Goal: Find contact information: Find contact information

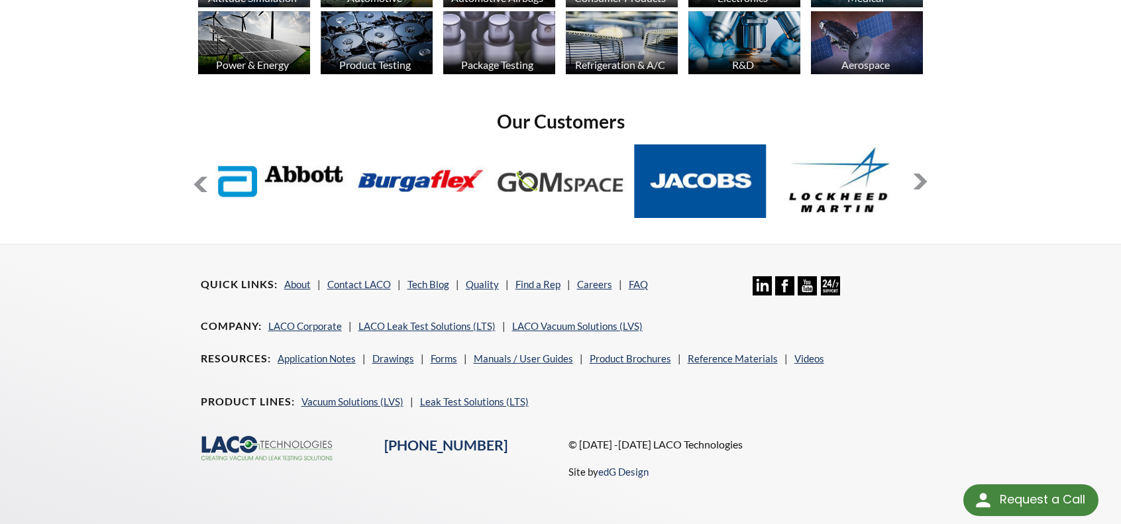
scroll to position [1108, 0]
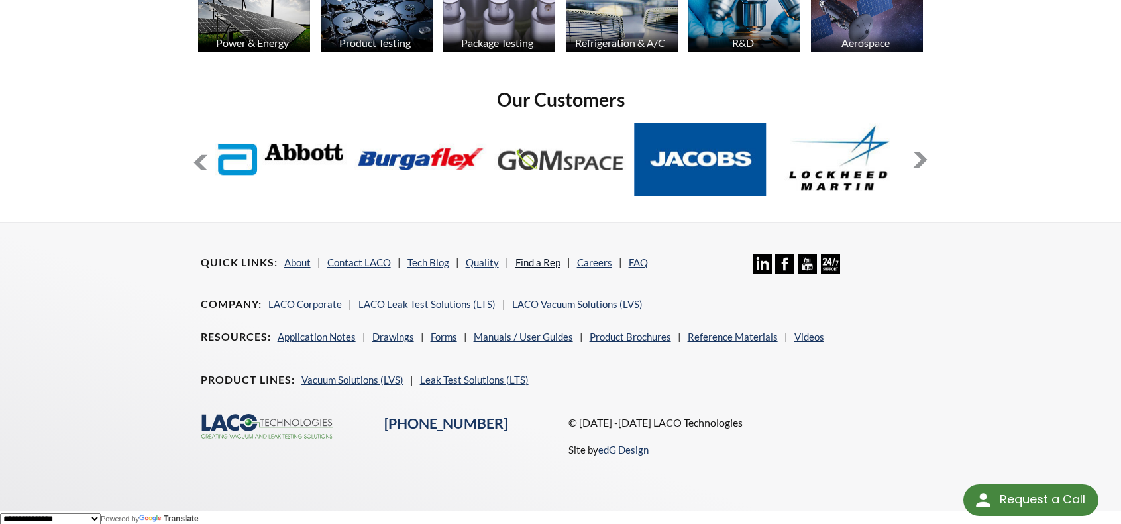
click at [545, 259] on link "Find a Rep" at bounding box center [537, 262] width 45 height 12
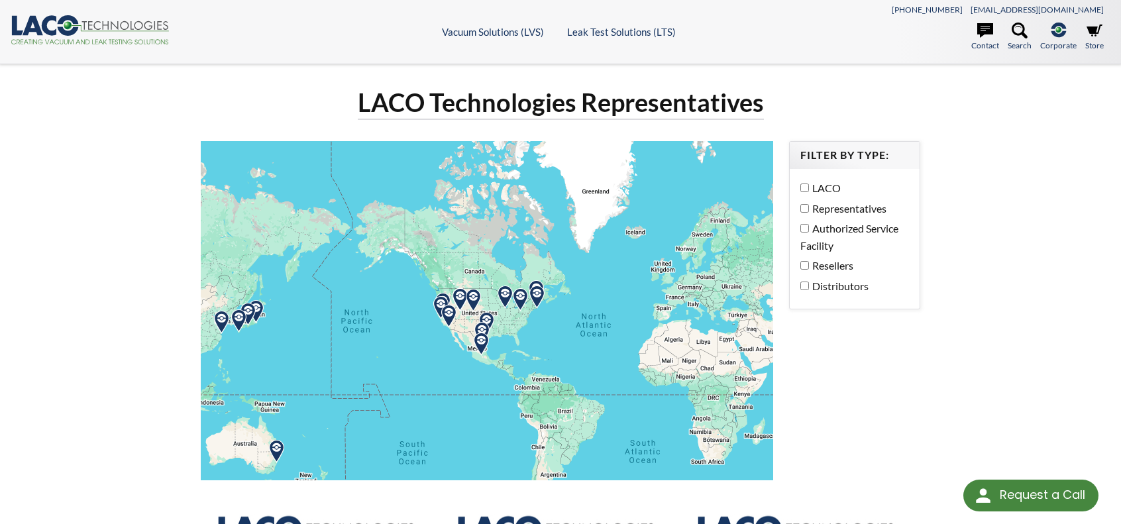
select select "Language Translate Widget"
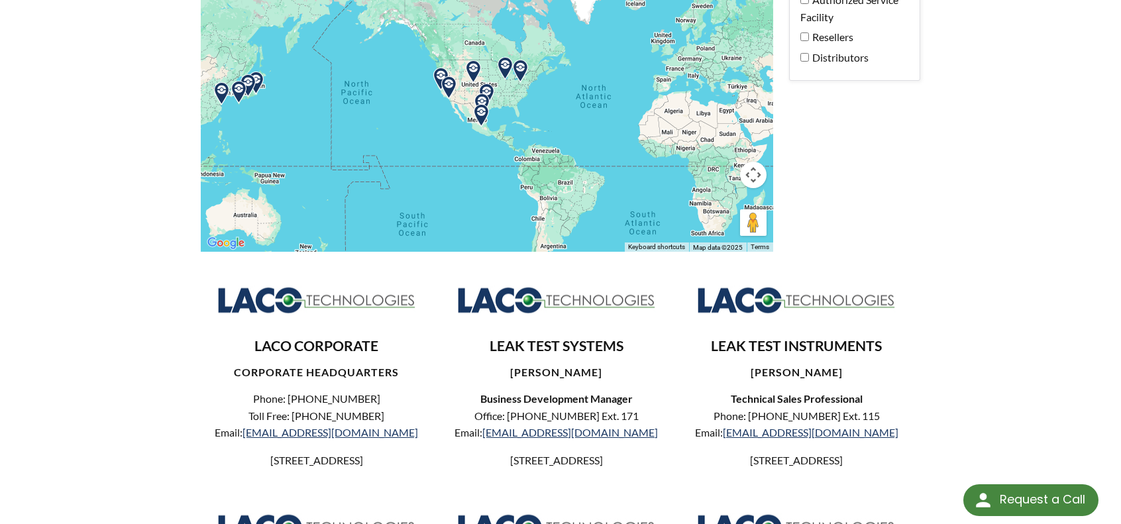
scroll to position [225, 0]
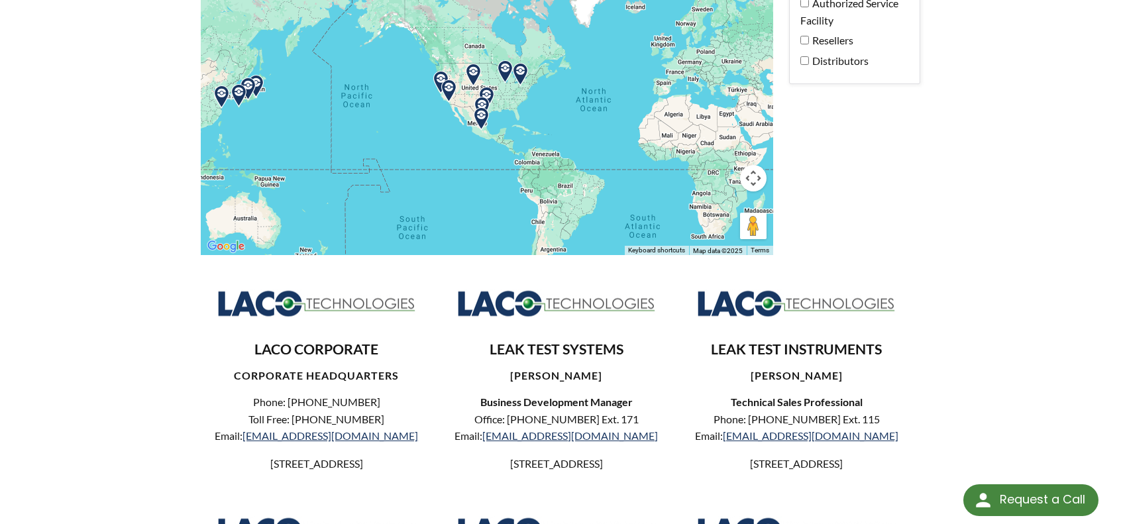
click at [484, 99] on img at bounding box center [481, 108] width 23 height 23
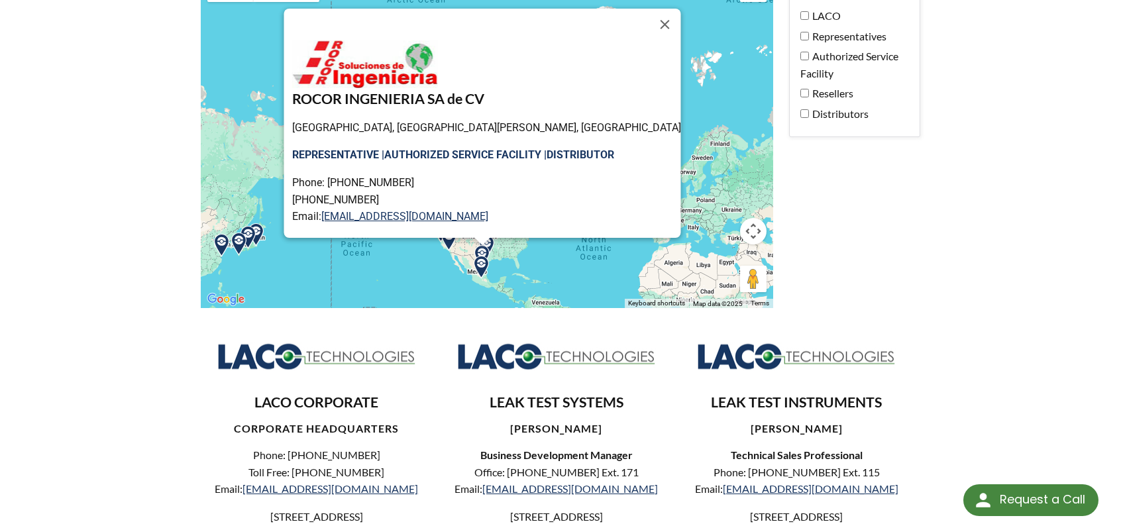
scroll to position [146, 0]
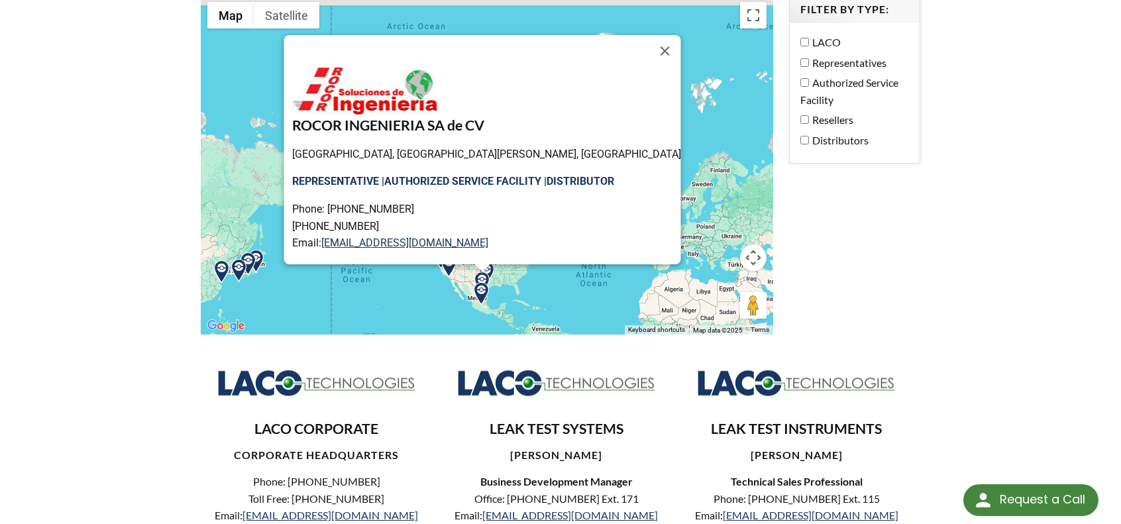
click at [485, 275] on img at bounding box center [481, 283] width 23 height 23
click at [481, 292] on img at bounding box center [481, 293] width 23 height 23
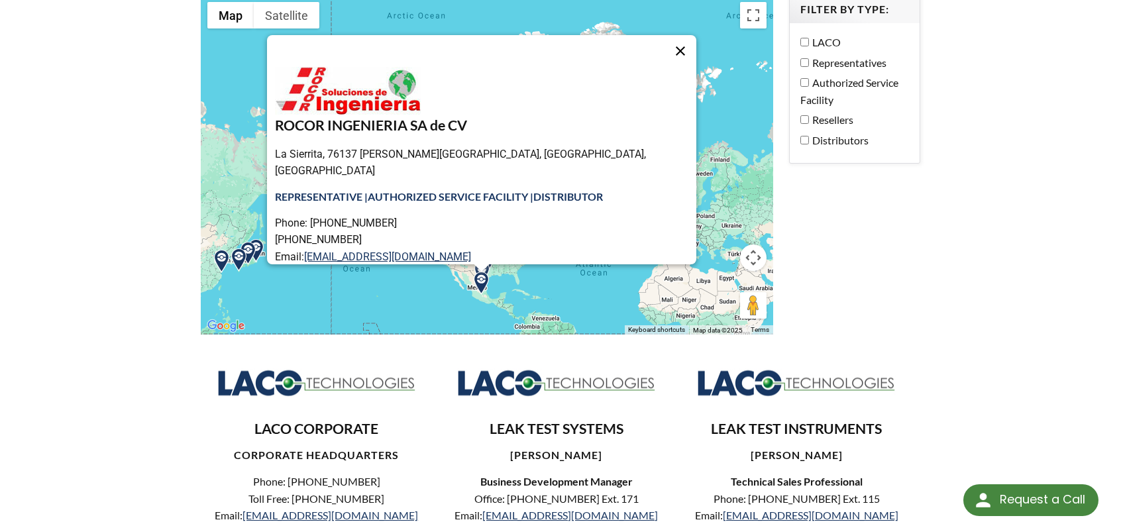
click at [664, 51] on button "Close" at bounding box center [680, 51] width 32 height 32
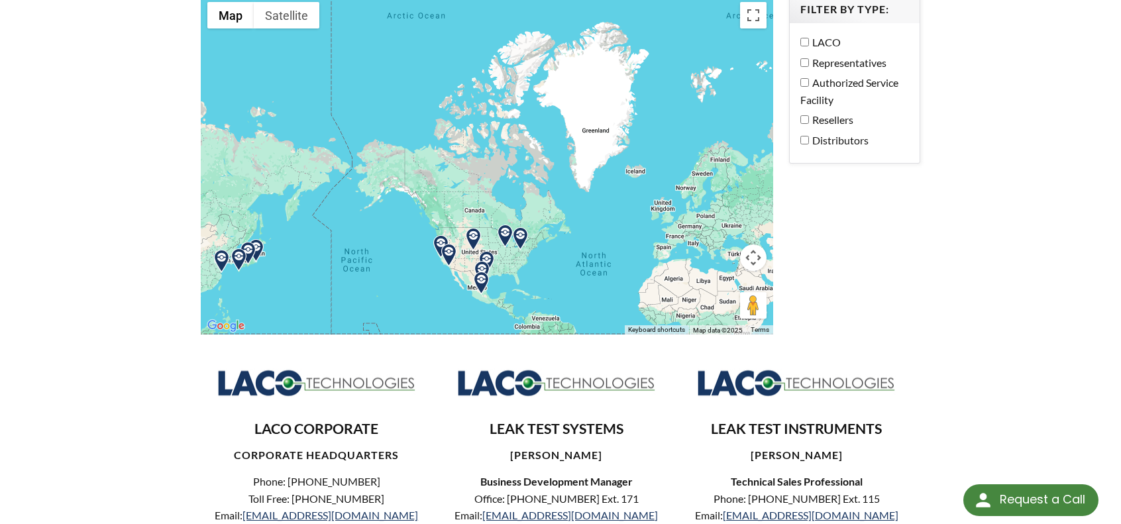
click at [521, 235] on img at bounding box center [520, 238] width 23 height 23
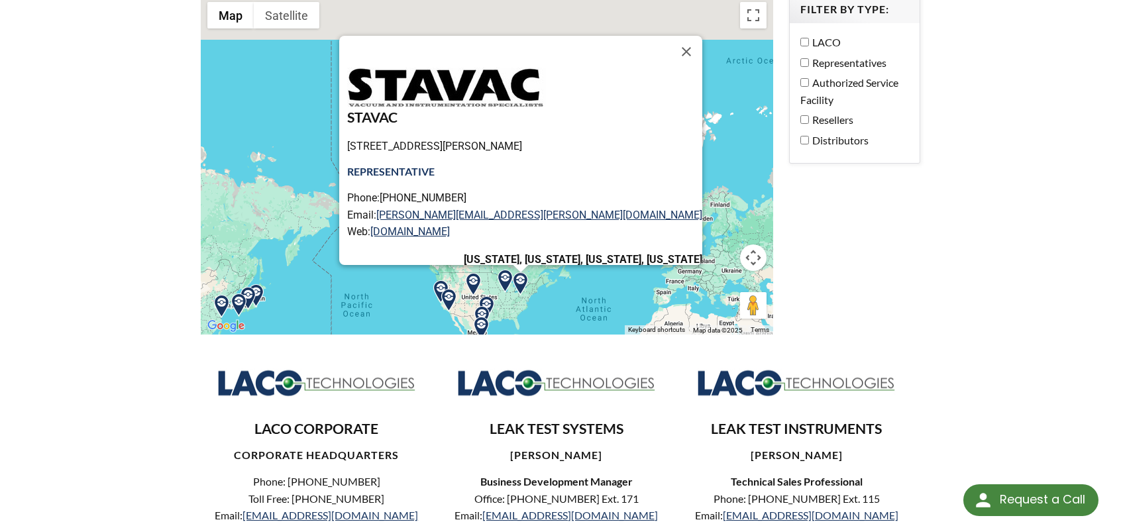
click at [506, 280] on img at bounding box center [505, 281] width 23 height 23
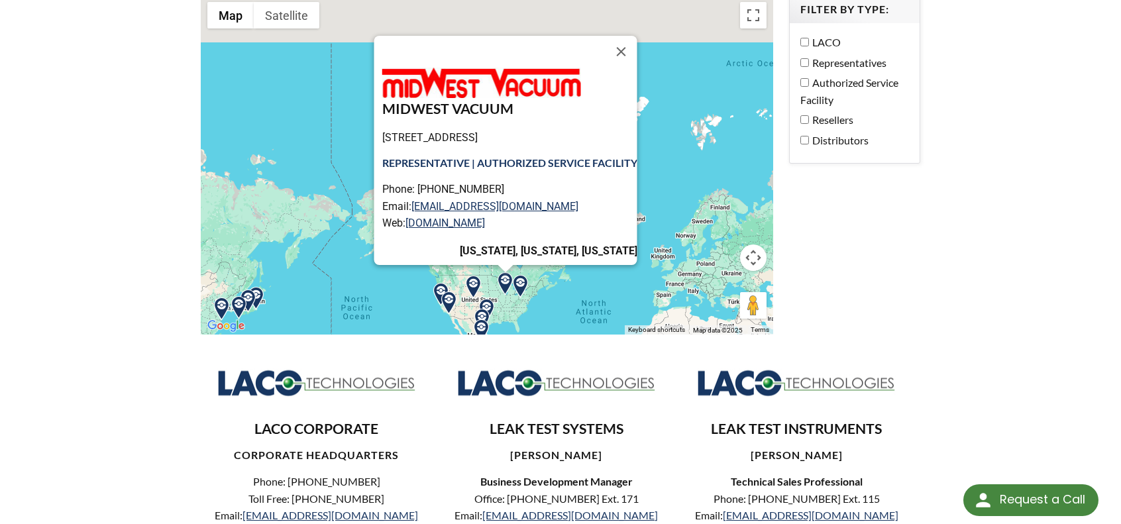
click at [449, 301] on img at bounding box center [448, 303] width 23 height 23
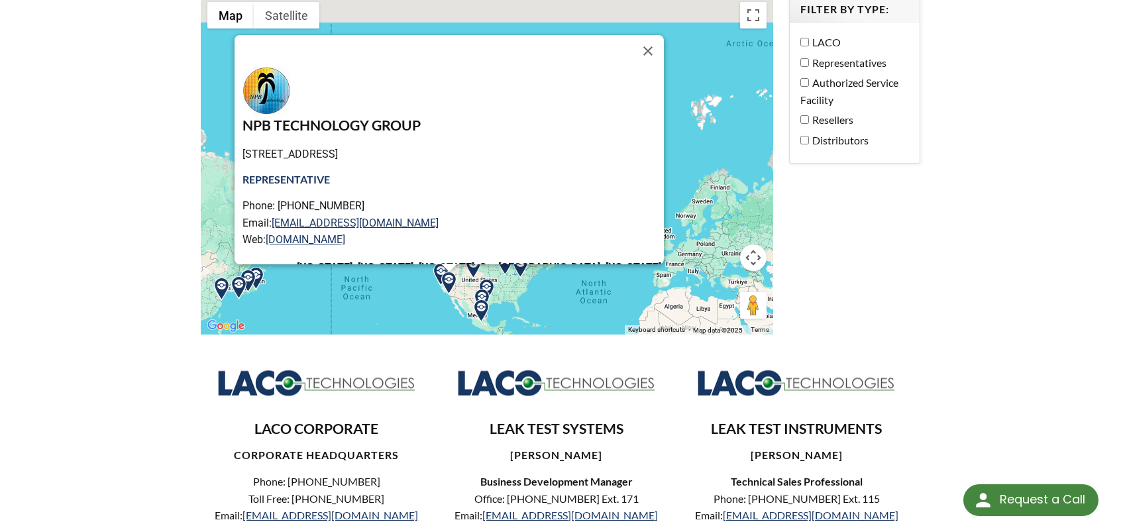
click at [435, 268] on img at bounding box center [440, 274] width 23 height 23
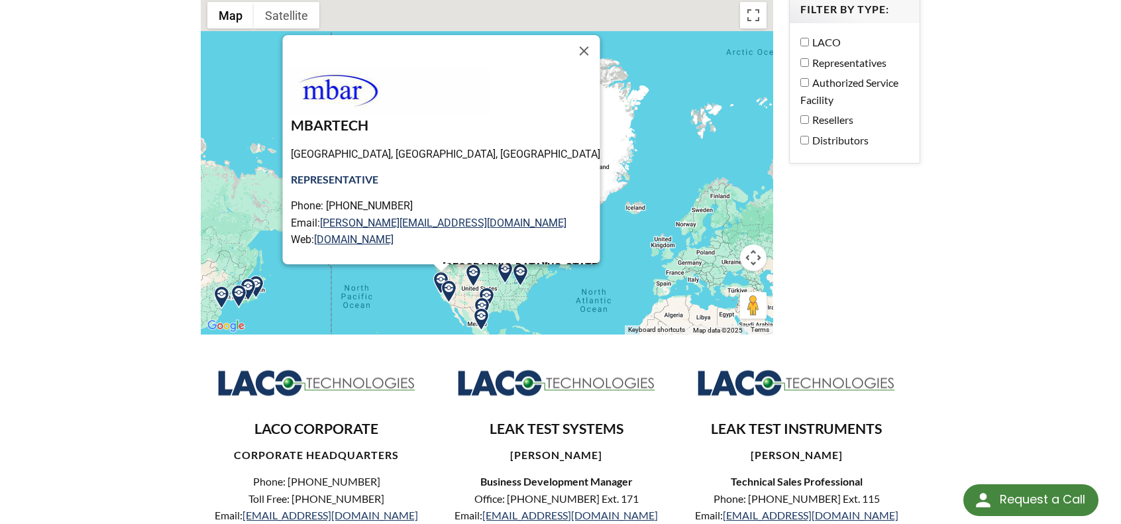
click at [261, 280] on img at bounding box center [255, 287] width 23 height 23
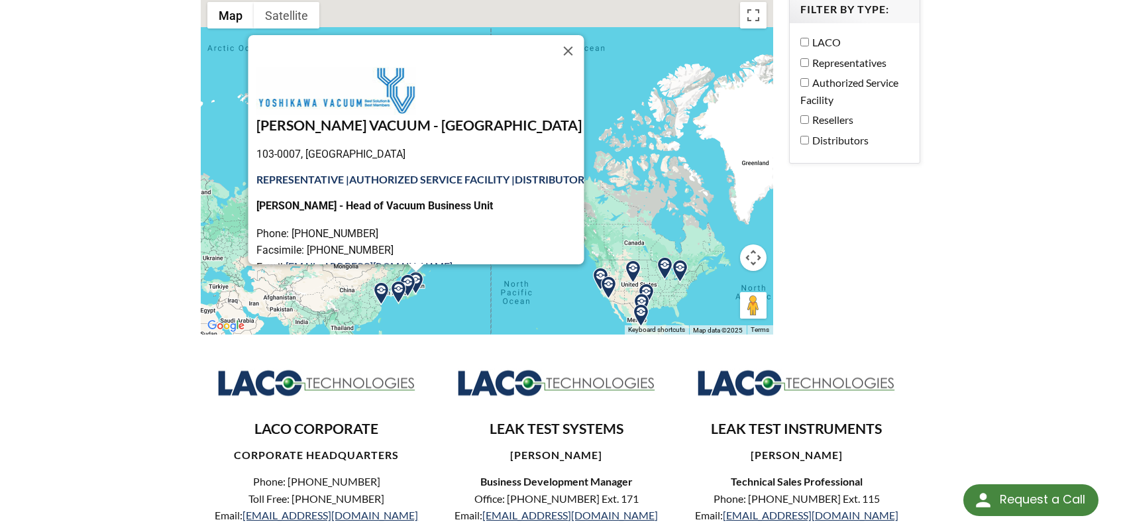
click at [407, 279] on img at bounding box center [407, 285] width 23 height 23
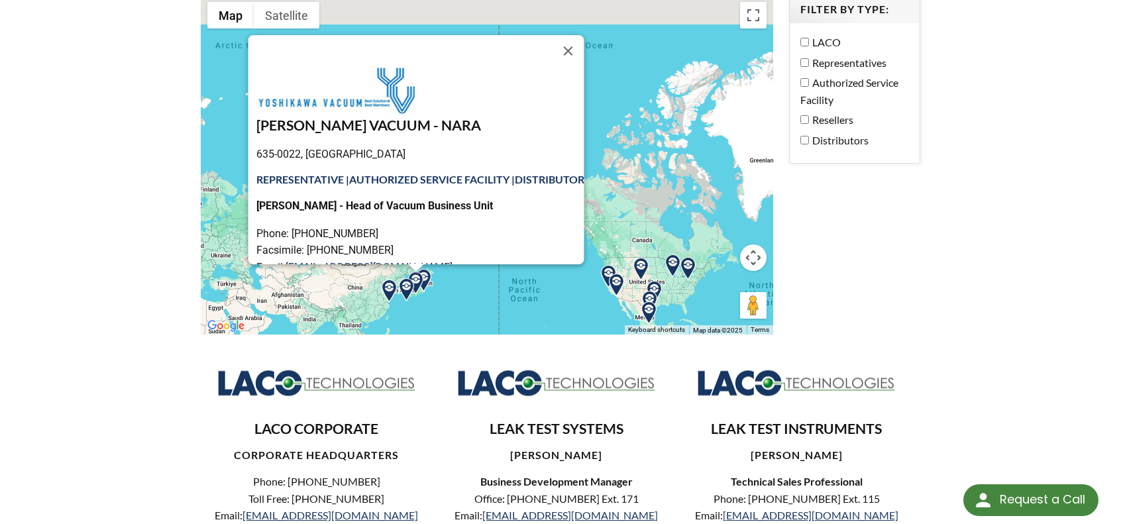
click at [405, 285] on img at bounding box center [406, 289] width 23 height 23
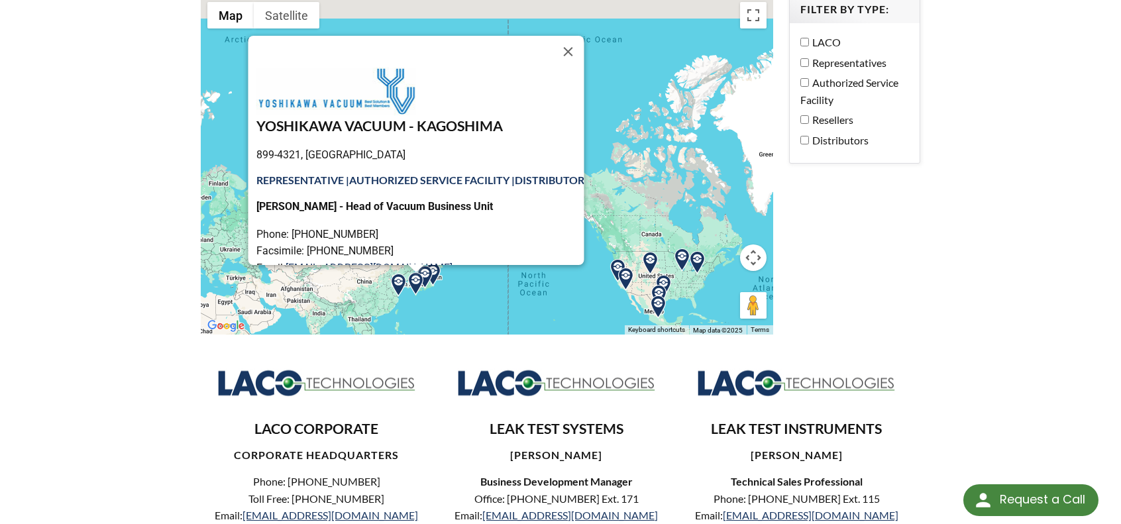
click at [401, 282] on img at bounding box center [398, 285] width 23 height 23
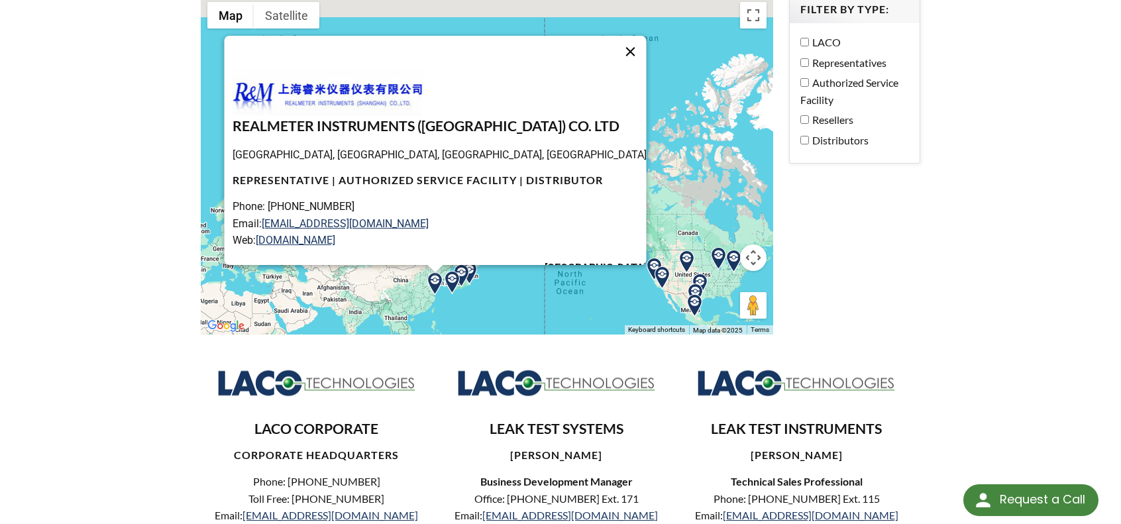
click at [622, 48] on button "Close" at bounding box center [630, 52] width 32 height 32
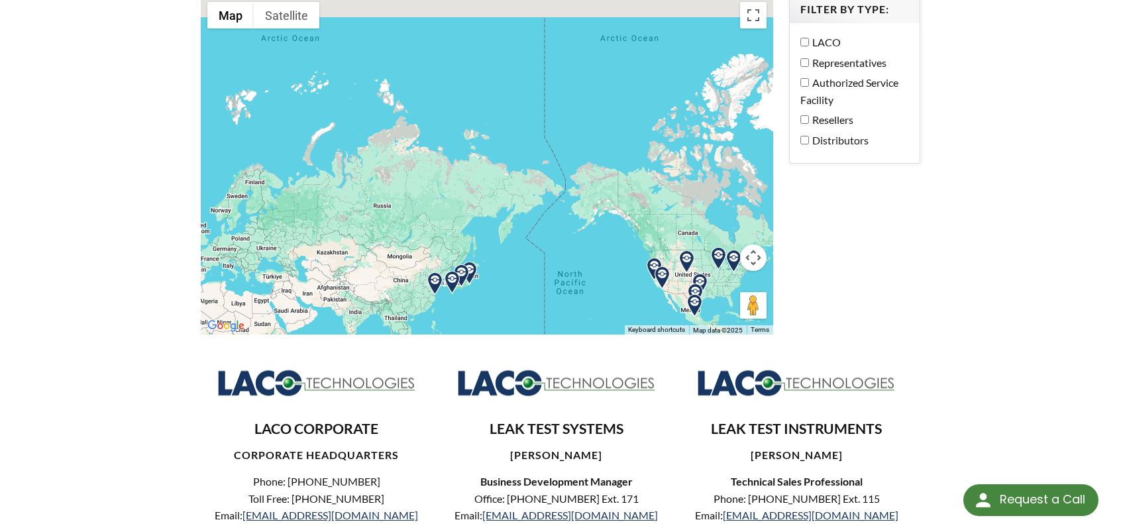
click at [761, 256] on button "Map camera controls" at bounding box center [753, 257] width 27 height 27
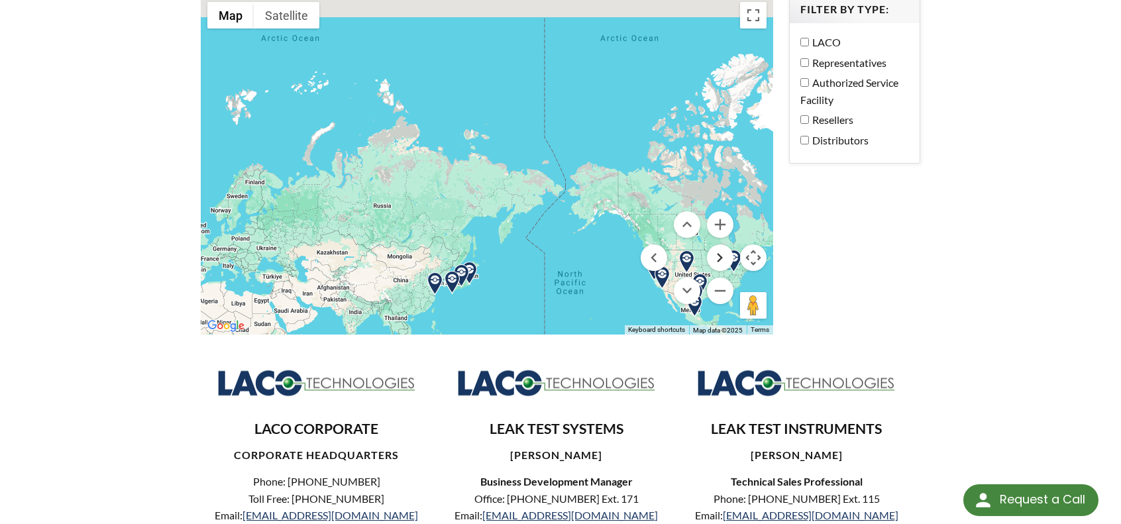
click at [721, 257] on button "Move right" at bounding box center [720, 257] width 27 height 27
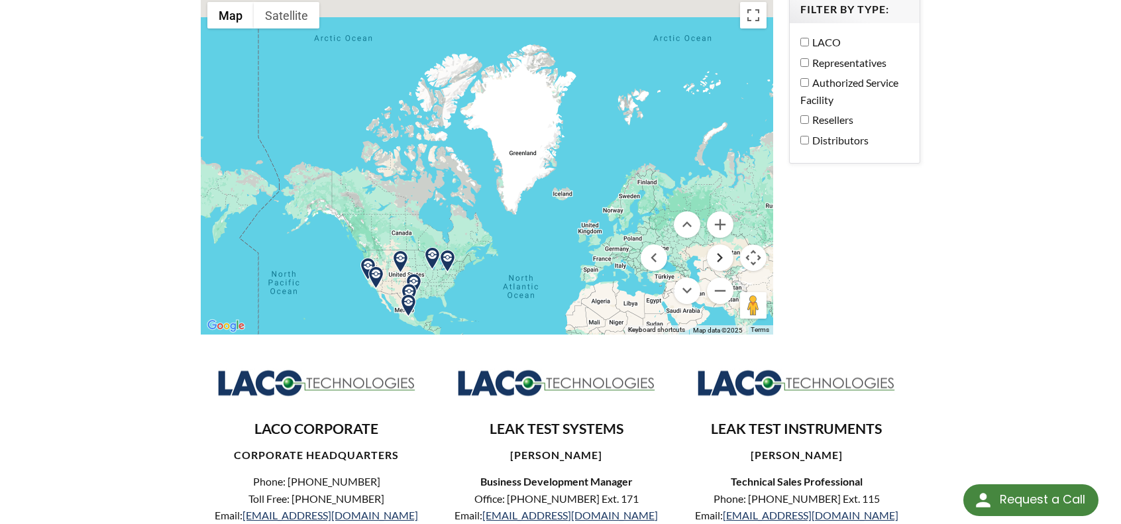
click at [721, 257] on button "Move right" at bounding box center [720, 257] width 27 height 27
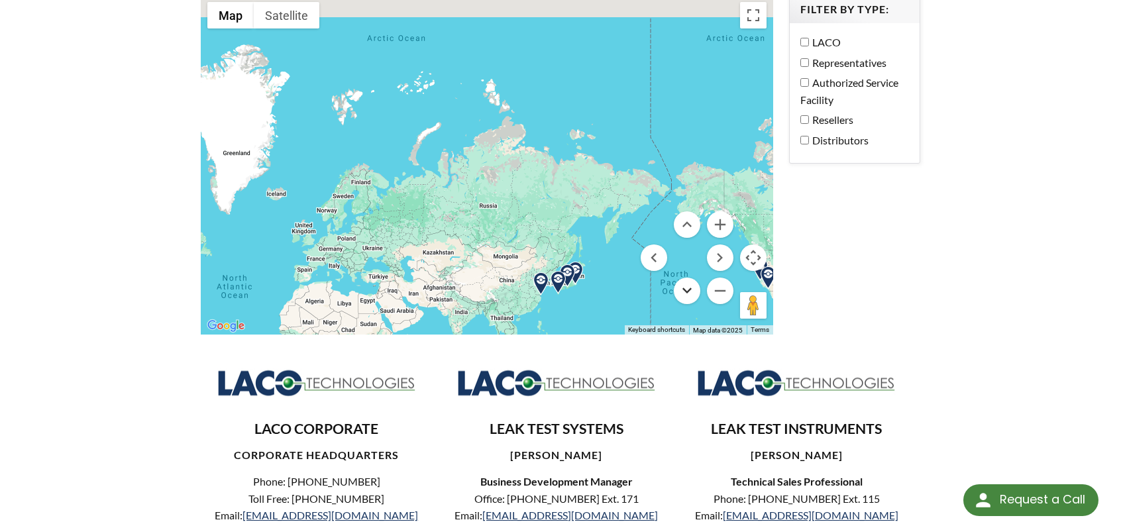
click at [694, 292] on button "Move down" at bounding box center [687, 291] width 27 height 27
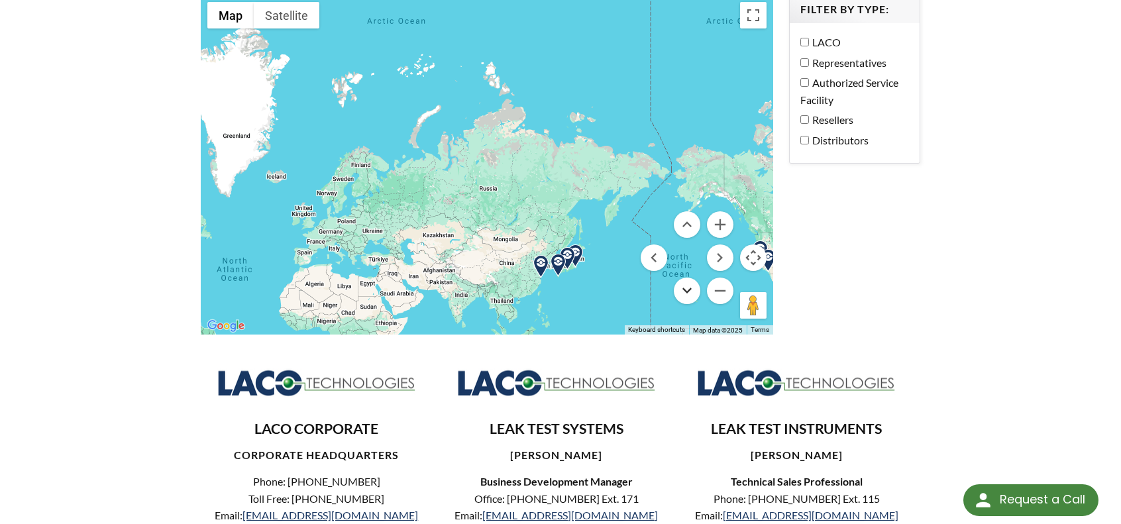
click at [694, 292] on button "Move down" at bounding box center [687, 291] width 27 height 27
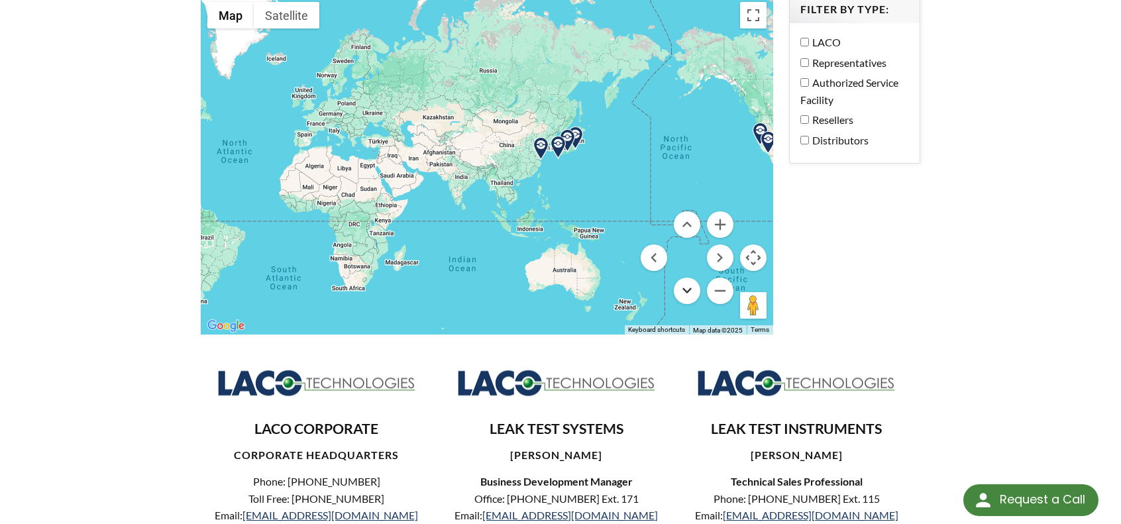
click at [694, 292] on button "Move down" at bounding box center [687, 291] width 27 height 27
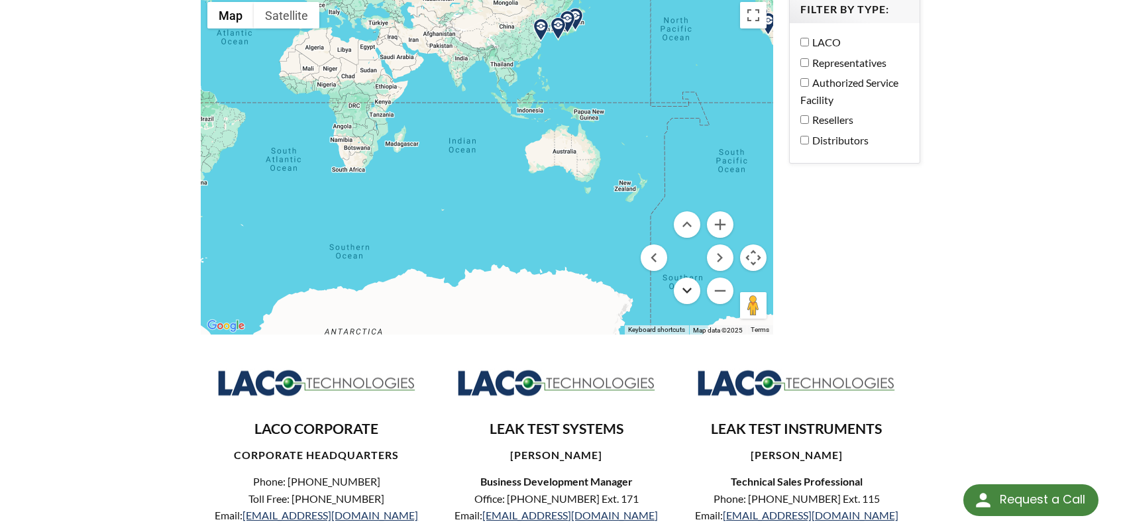
click at [694, 292] on button "Move down" at bounding box center [687, 291] width 27 height 27
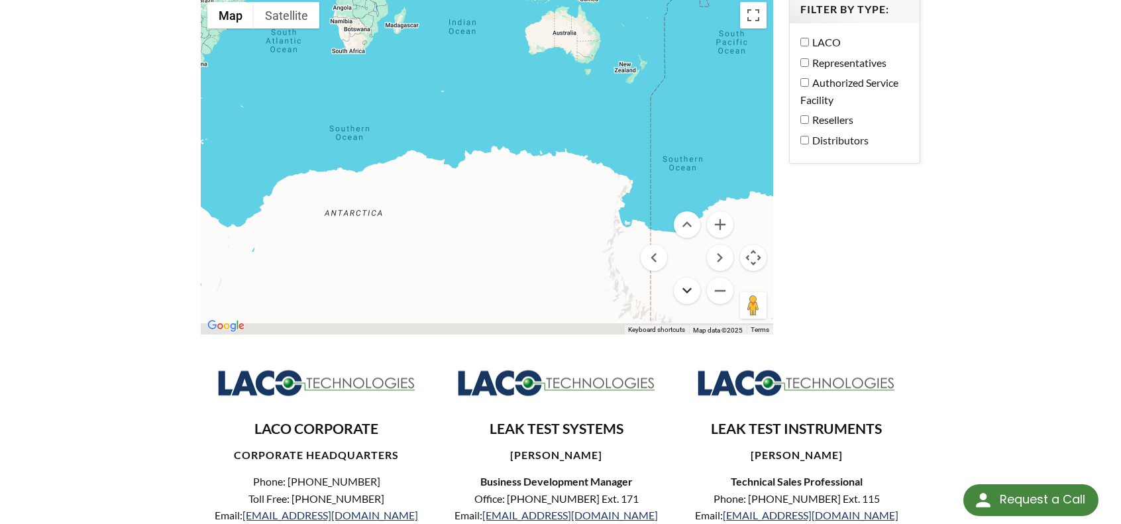
click at [694, 292] on button "Move down" at bounding box center [687, 291] width 27 height 27
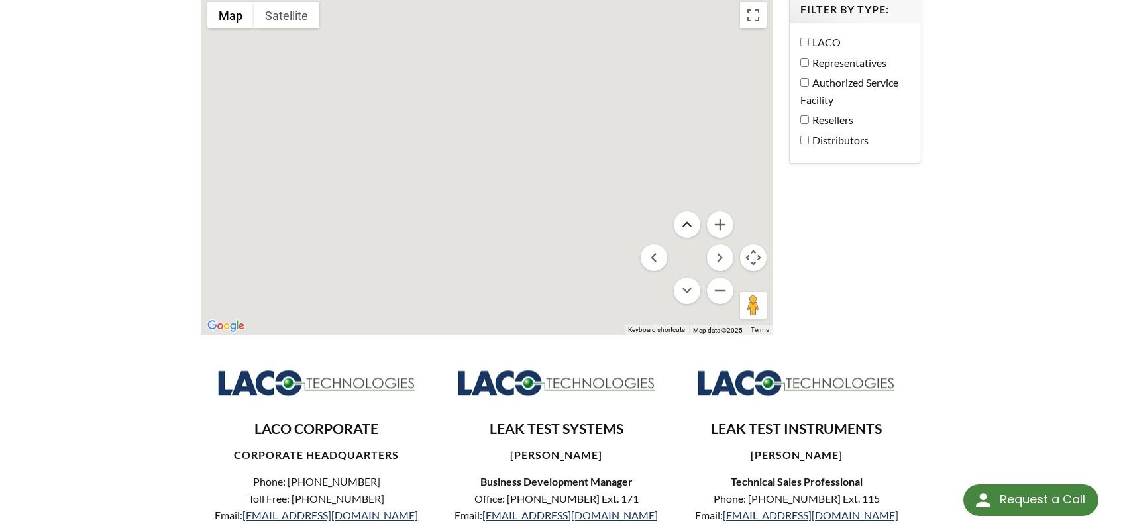
click at [692, 225] on button "Move up" at bounding box center [687, 224] width 27 height 27
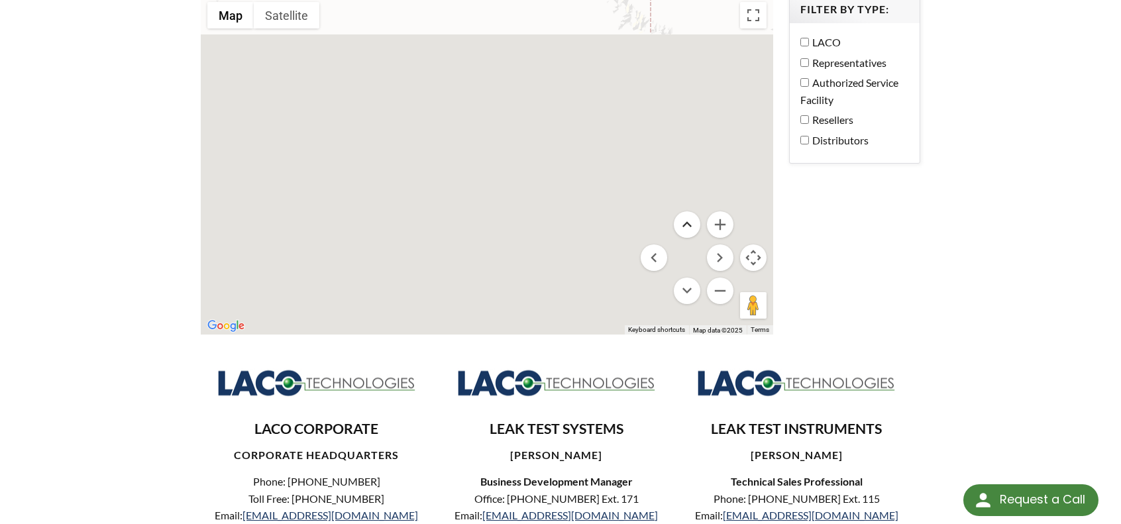
click at [692, 225] on button "Move up" at bounding box center [687, 224] width 27 height 27
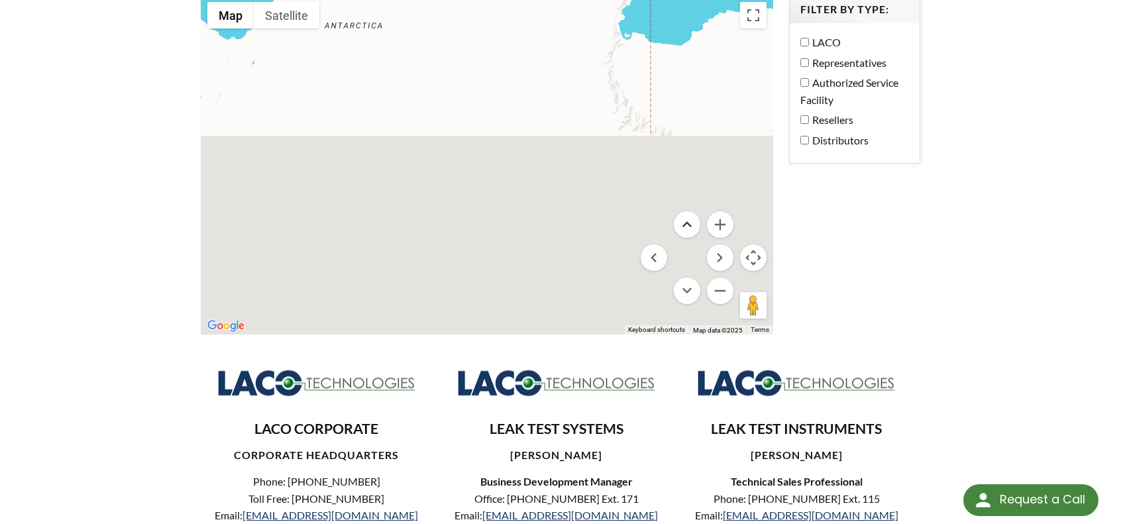
click at [692, 225] on button "Move up" at bounding box center [687, 224] width 27 height 27
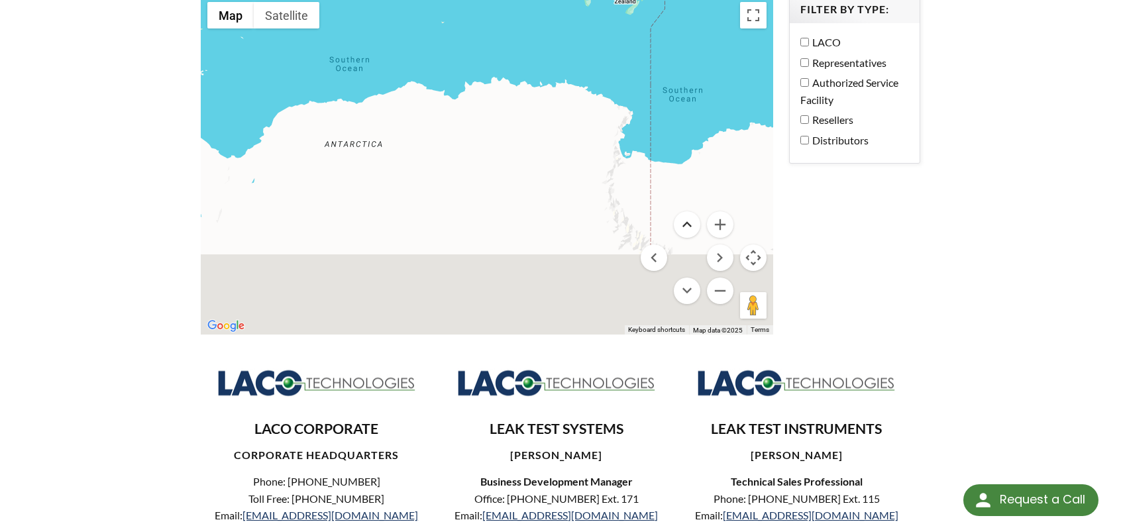
click at [692, 225] on button "Move up" at bounding box center [687, 224] width 27 height 27
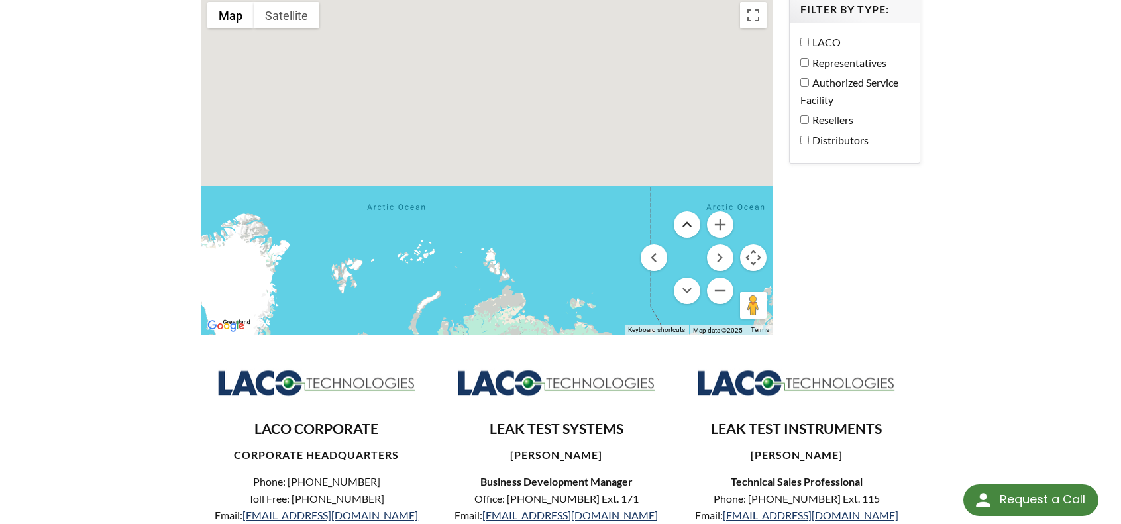
click at [692, 225] on button "Move up" at bounding box center [687, 224] width 27 height 27
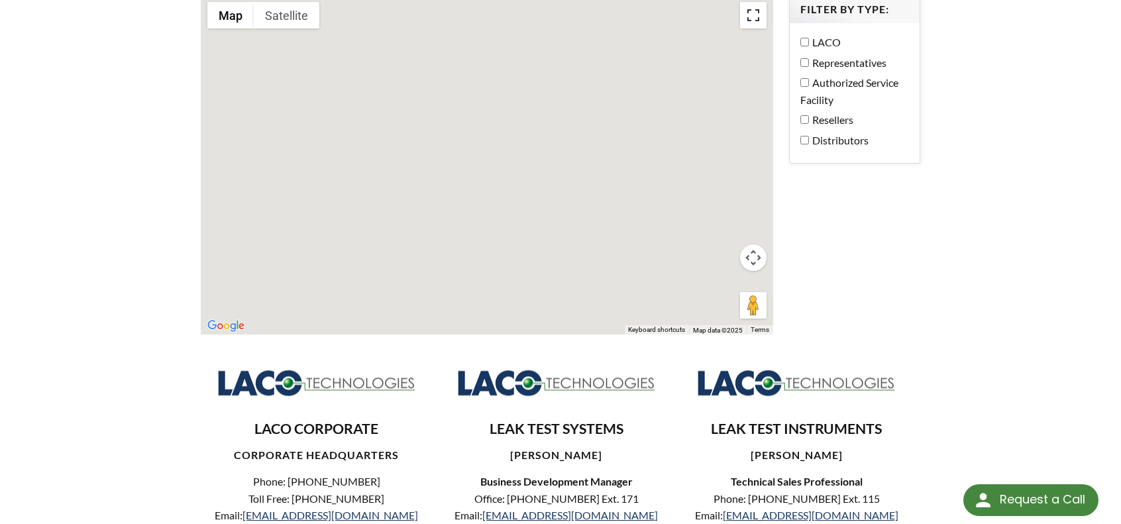
click at [745, 15] on button "Toggle fullscreen view" at bounding box center [753, 15] width 27 height 27
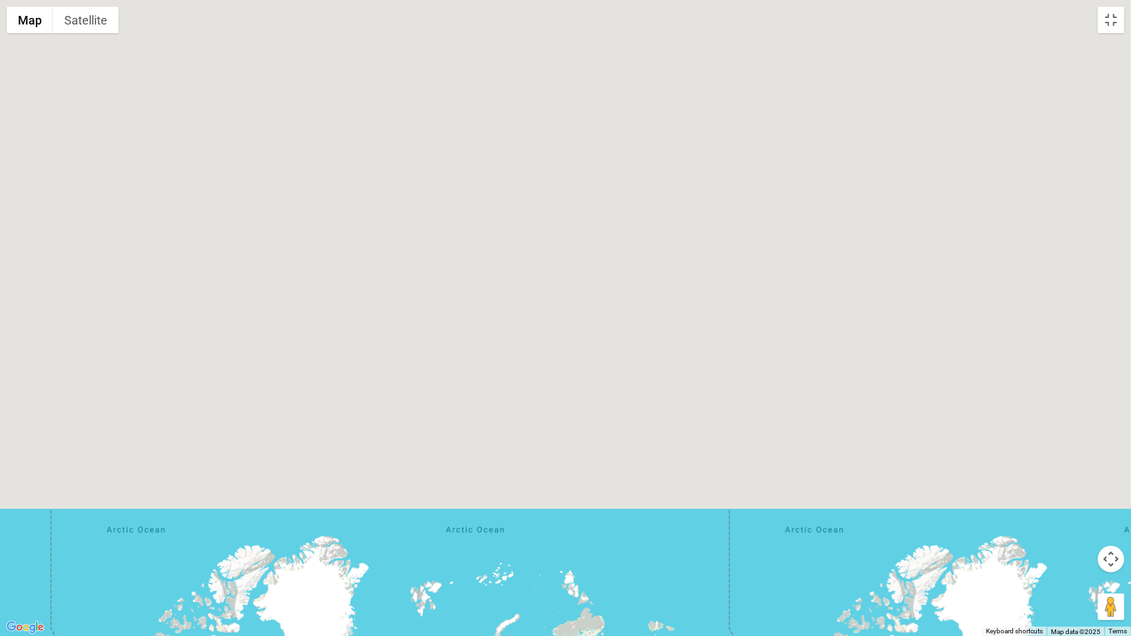
click at [1113, 523] on button "Map camera controls" at bounding box center [1111, 559] width 27 height 27
click at [1112, 523] on button "Map camera controls" at bounding box center [1111, 559] width 27 height 27
click at [1051, 522] on button "Move up" at bounding box center [1045, 526] width 27 height 27
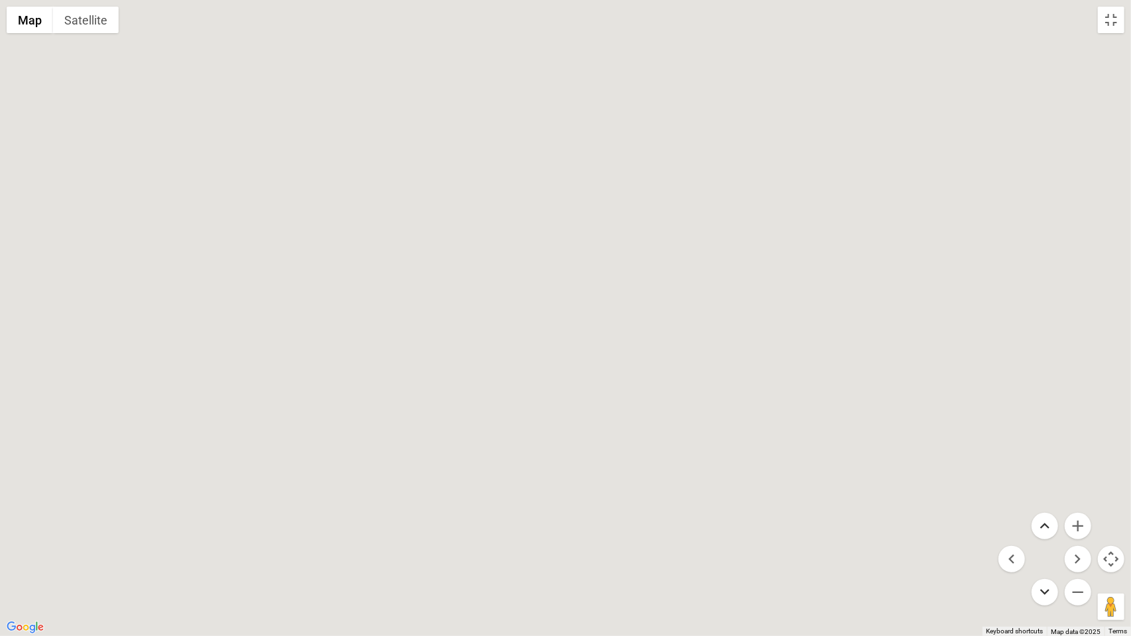
drag, startPoint x: 1051, startPoint y: 522, endPoint x: 1055, endPoint y: 592, distance: 70.3
click at [1055, 523] on menu at bounding box center [1044, 559] width 93 height 93
click at [1055, 523] on button "Move down" at bounding box center [1045, 592] width 27 height 27
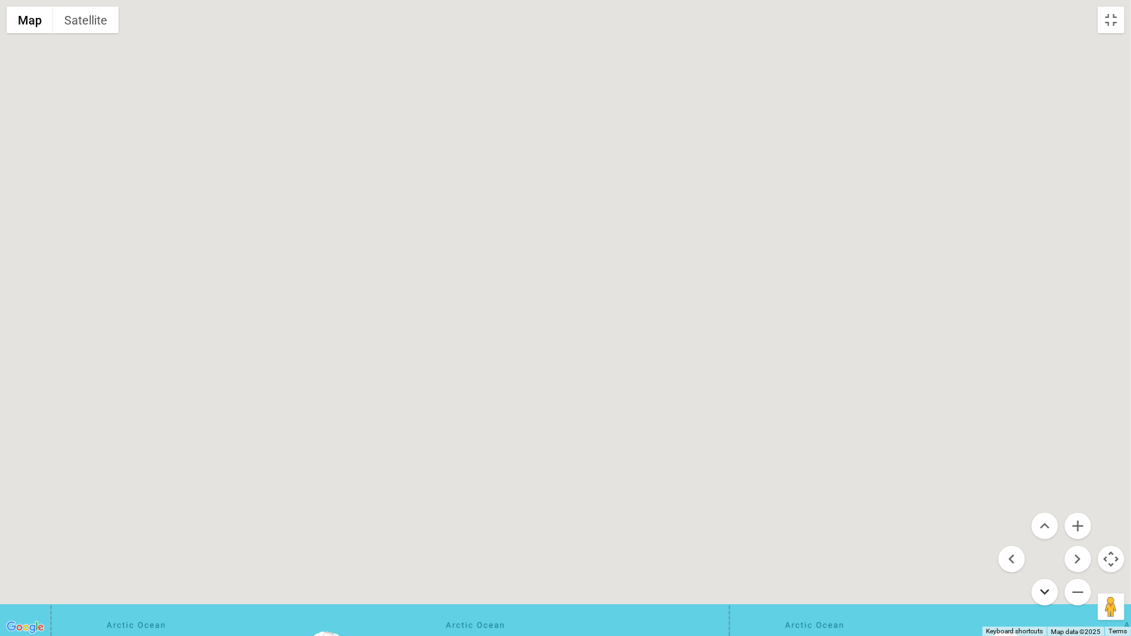
click at [1055, 523] on button "Move down" at bounding box center [1045, 592] width 27 height 27
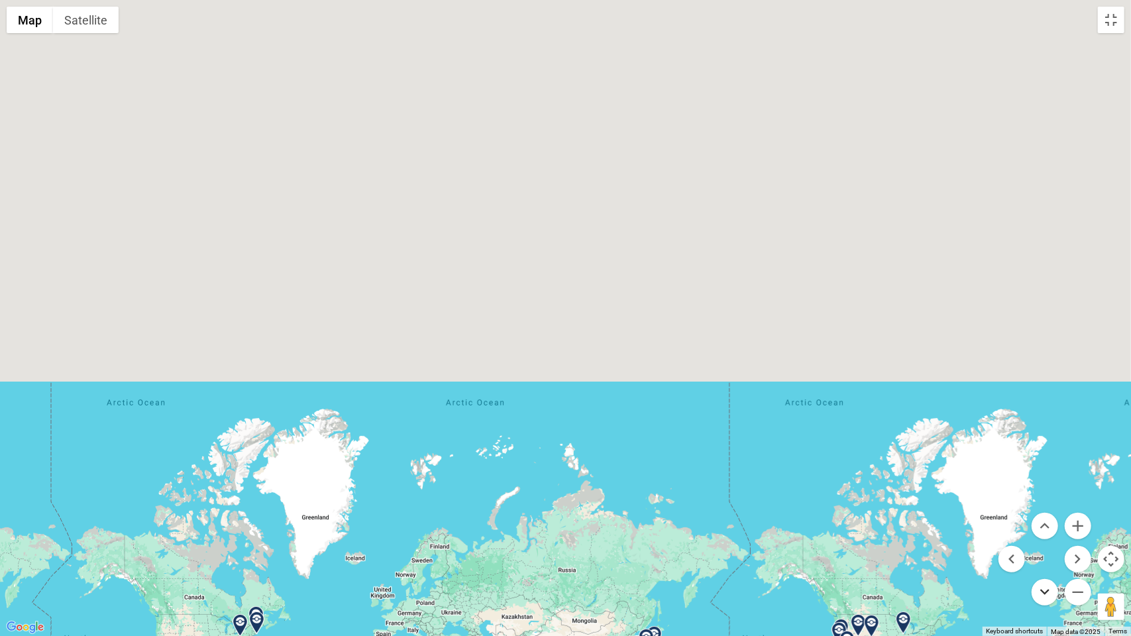
click at [1055, 523] on button "Move down" at bounding box center [1045, 592] width 27 height 27
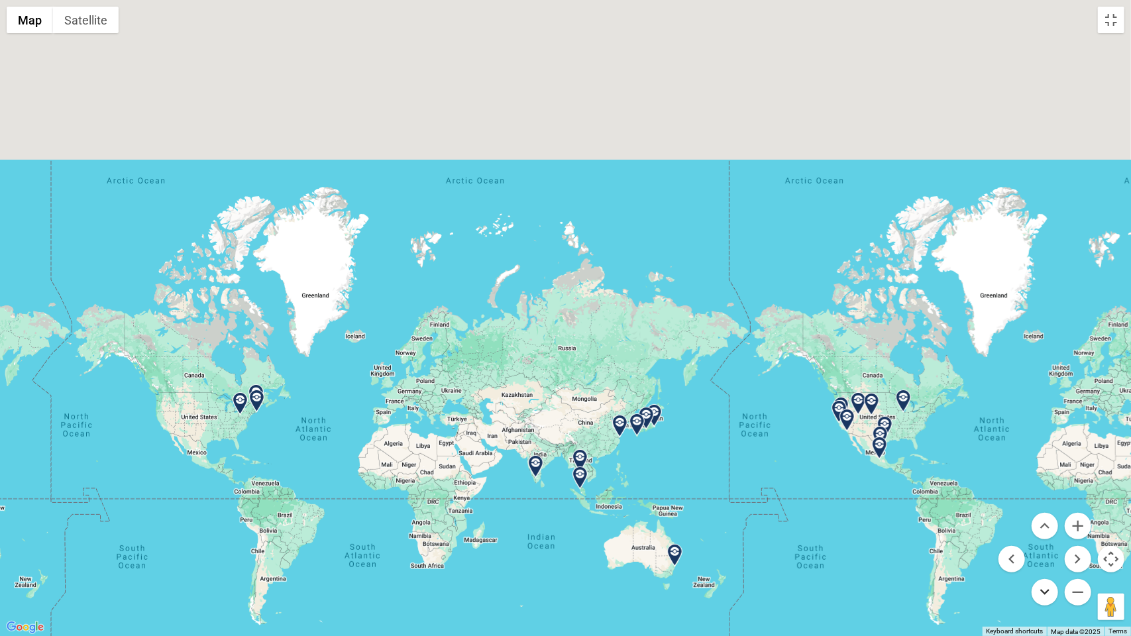
click at [1055, 523] on button "Move down" at bounding box center [1045, 592] width 27 height 27
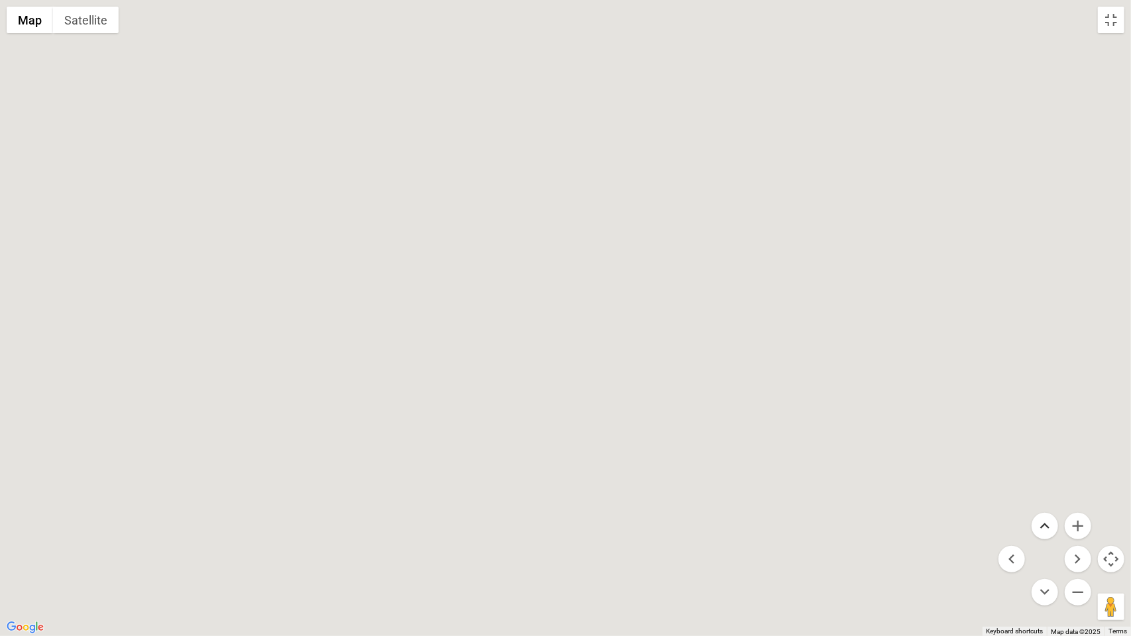
click at [1045, 521] on button "Move up" at bounding box center [1045, 526] width 27 height 27
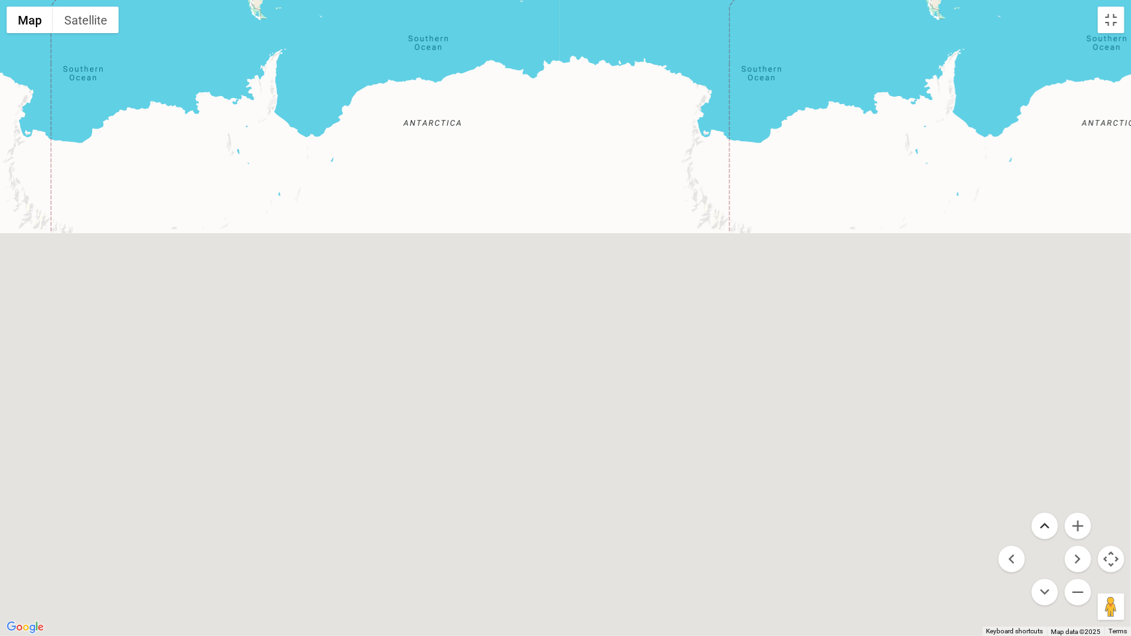
click at [1045, 521] on button "Move up" at bounding box center [1045, 526] width 27 height 27
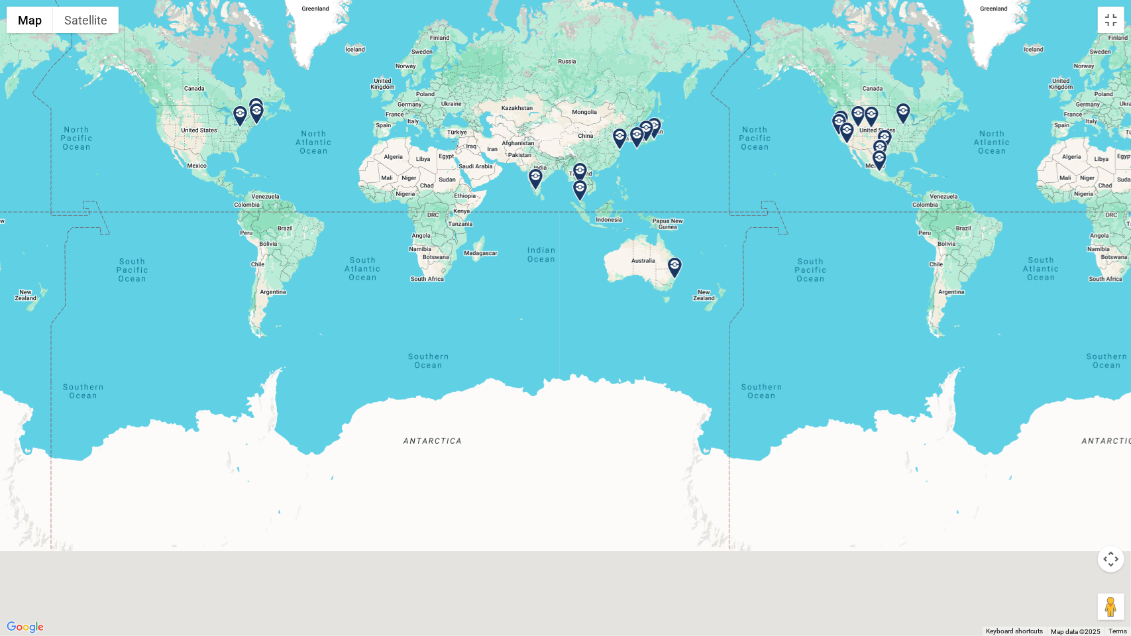
click at [674, 261] on img at bounding box center [674, 268] width 23 height 23
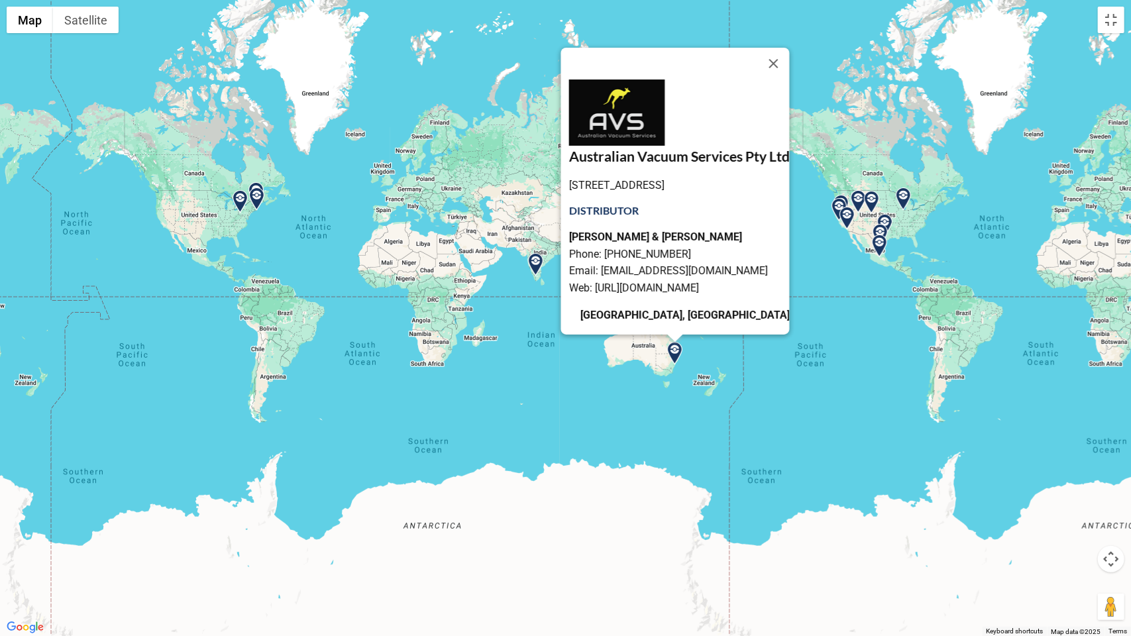
click at [793, 396] on div "Australian Vacuum Services Pty Ltd Unit 3/25 Jenner St, Baulkham Hills NSW 2153…" at bounding box center [565, 318] width 1131 height 636
click at [789, 56] on button "Close" at bounding box center [773, 64] width 32 height 32
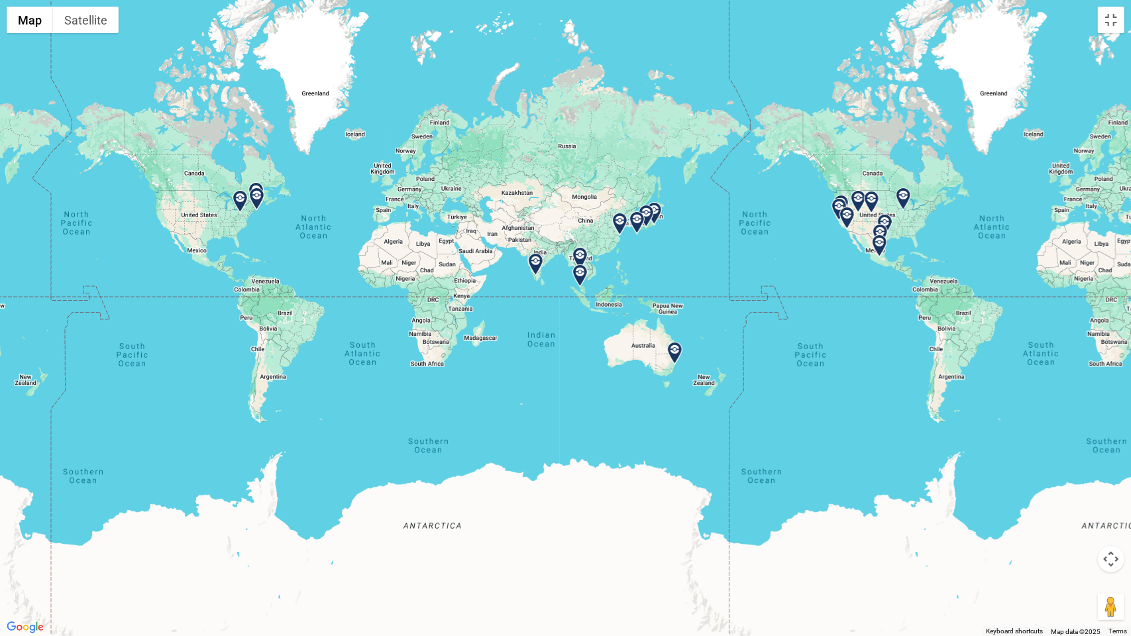
click at [541, 257] on img at bounding box center [535, 264] width 23 height 23
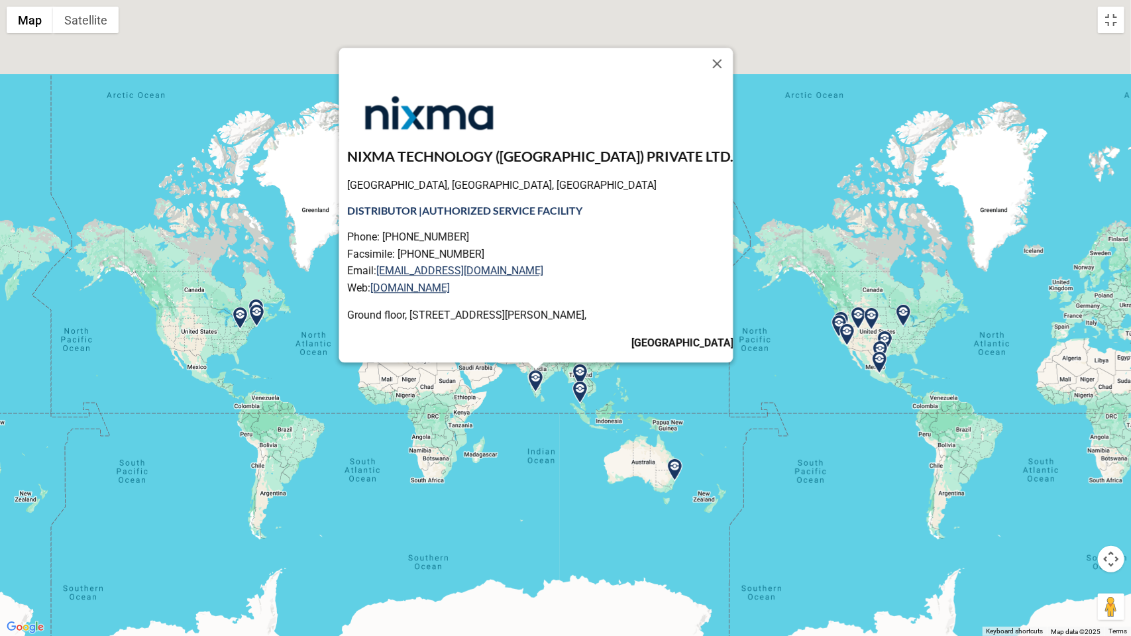
click at [575, 394] on img at bounding box center [579, 392] width 23 height 23
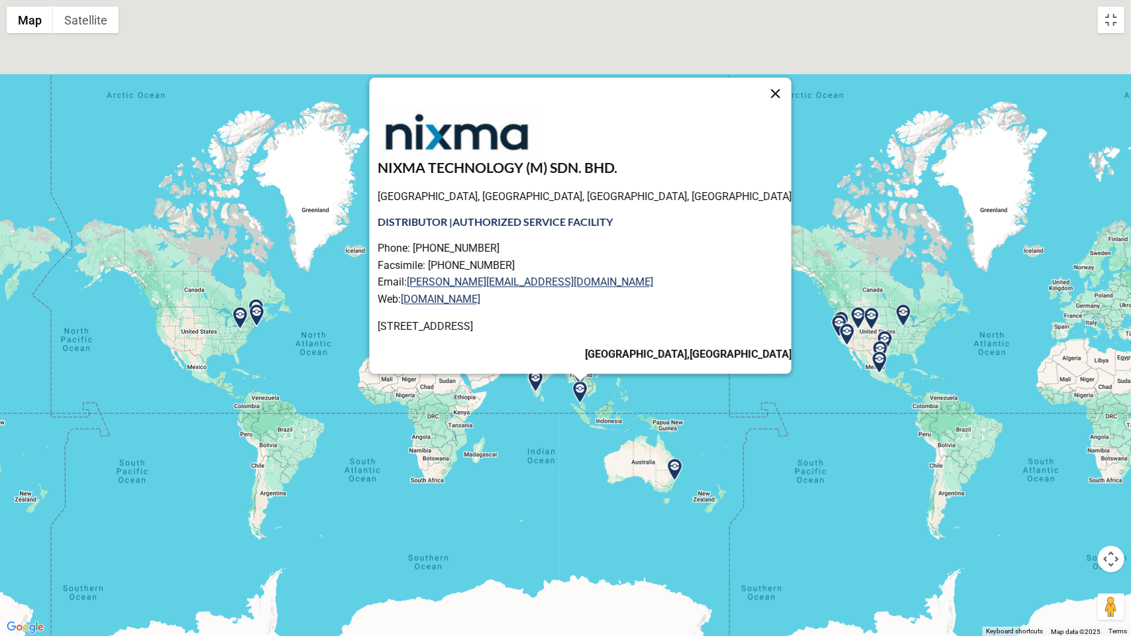
click at [759, 85] on button "Close" at bounding box center [775, 94] width 32 height 32
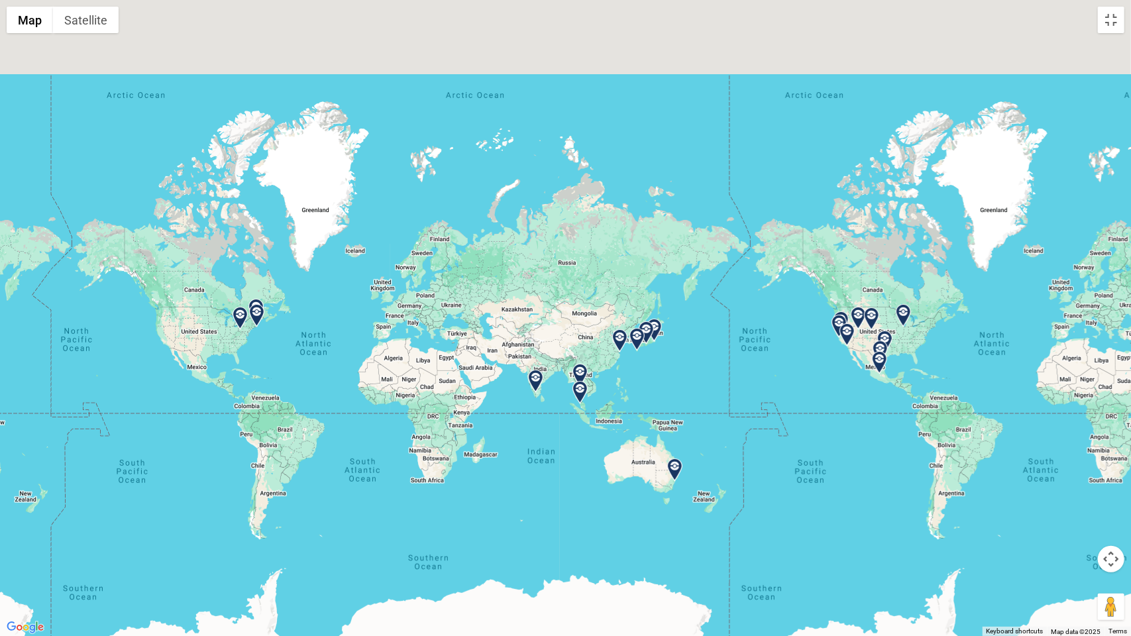
click at [579, 372] on img at bounding box center [579, 375] width 23 height 23
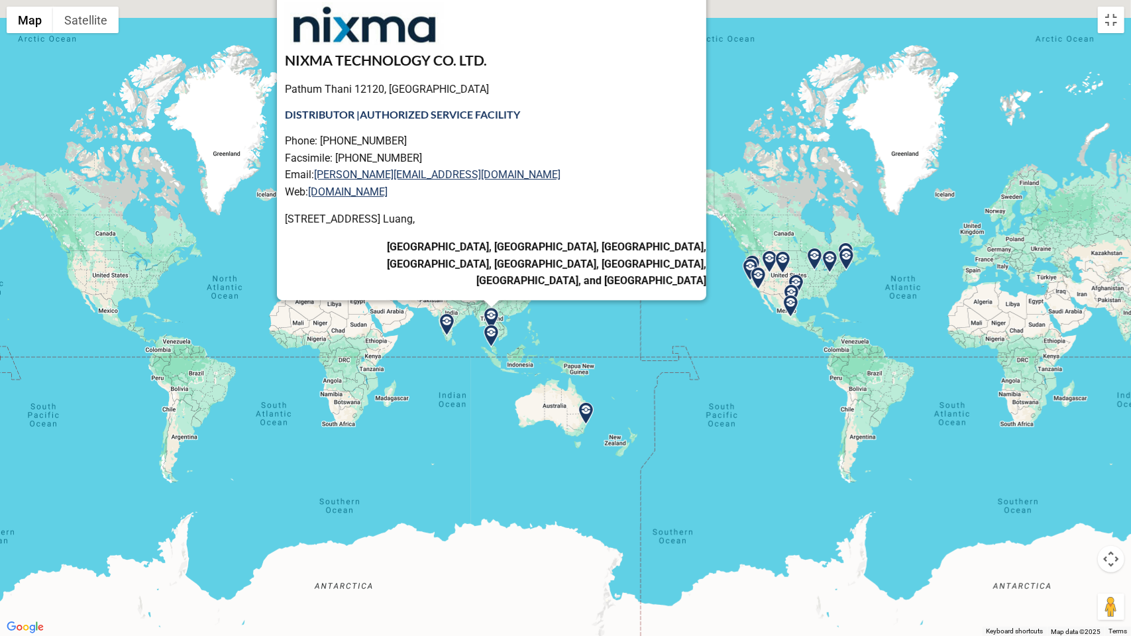
drag, startPoint x: 344, startPoint y: 362, endPoint x: 235, endPoint y: 288, distance: 132.1
click at [235, 288] on div "NIXMA TECHNOLOGY CO. LTD. Pathum Thani 12120, Thailand DISTRIBUTOR | AUTHORIZED…" at bounding box center [565, 318] width 1131 height 636
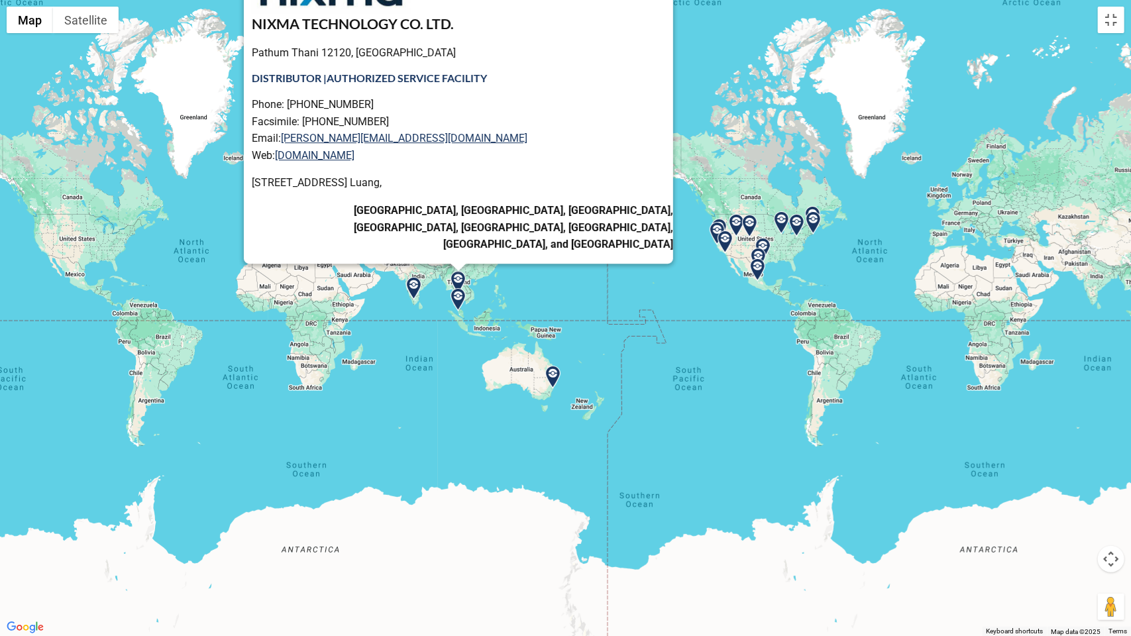
click at [813, 222] on img at bounding box center [813, 222] width 23 height 23
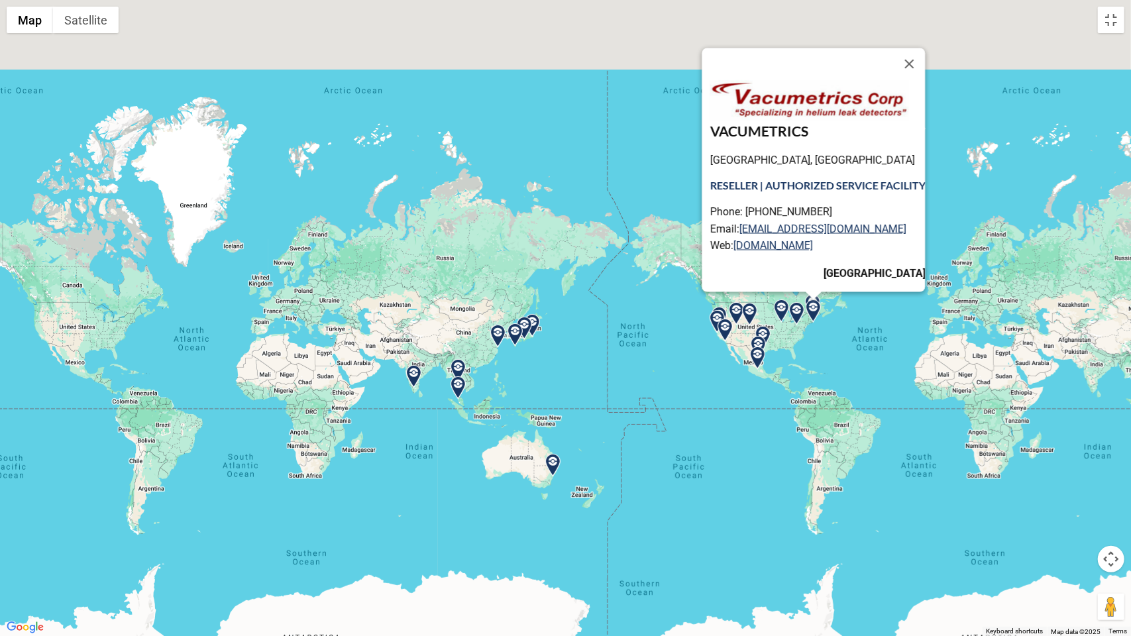
click at [800, 310] on img at bounding box center [796, 313] width 23 height 23
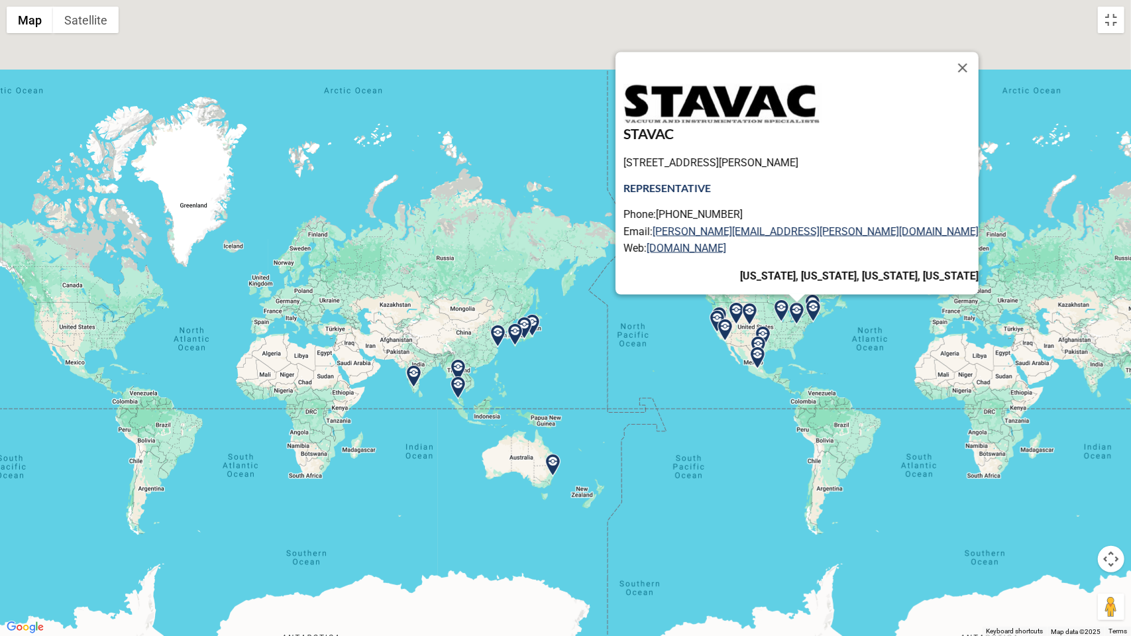
click at [810, 297] on img at bounding box center [812, 305] width 23 height 23
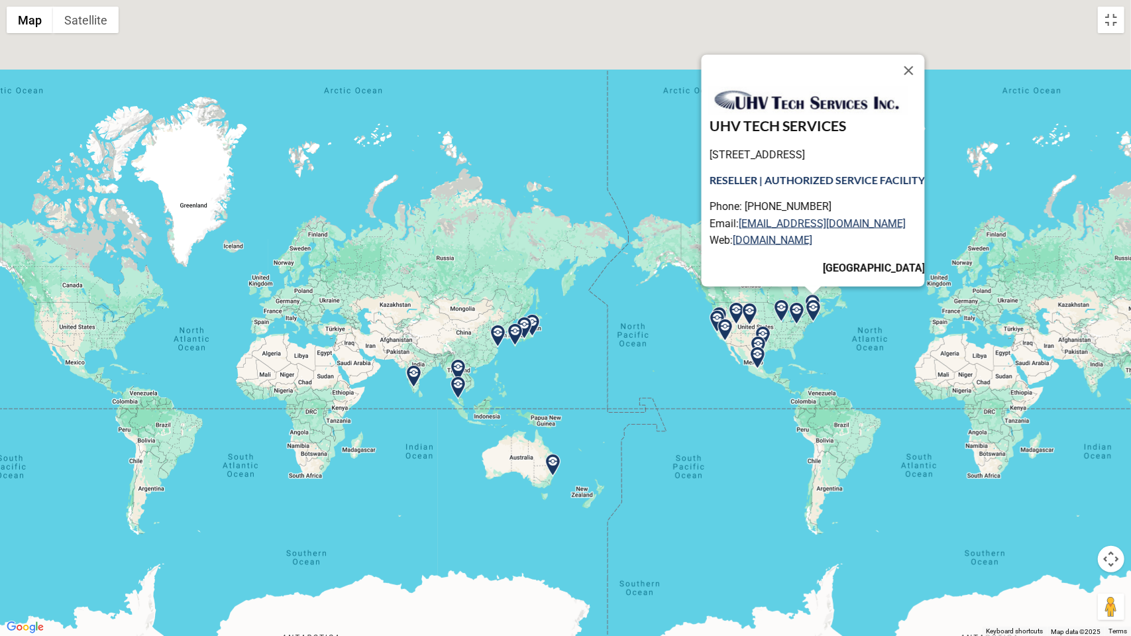
click at [751, 313] on img at bounding box center [749, 314] width 23 height 23
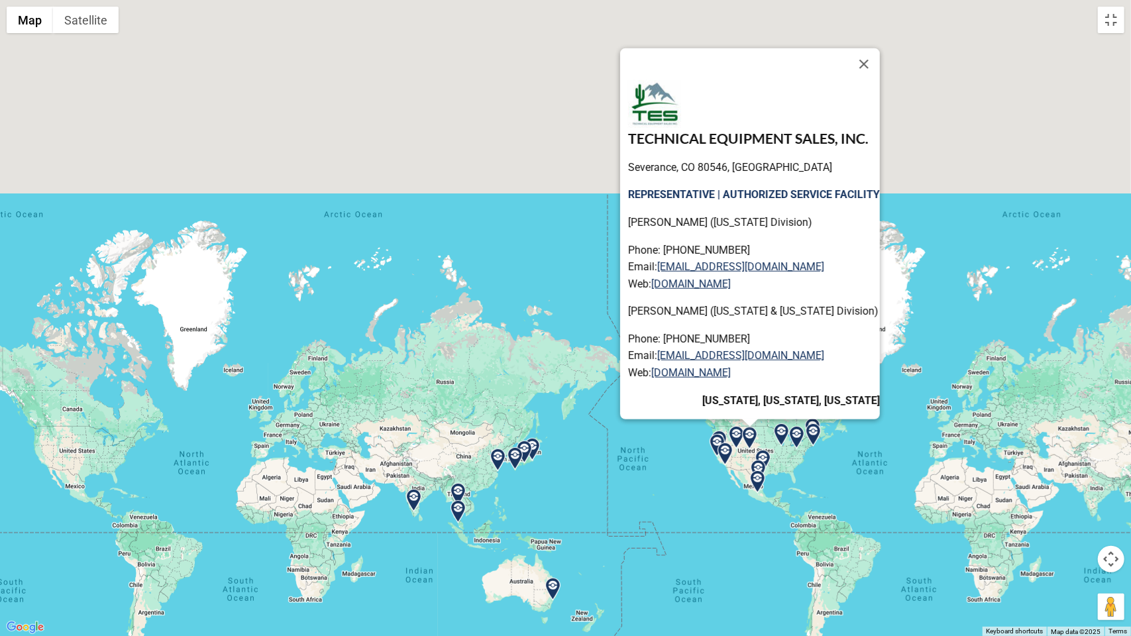
click at [765, 454] on img at bounding box center [762, 461] width 23 height 23
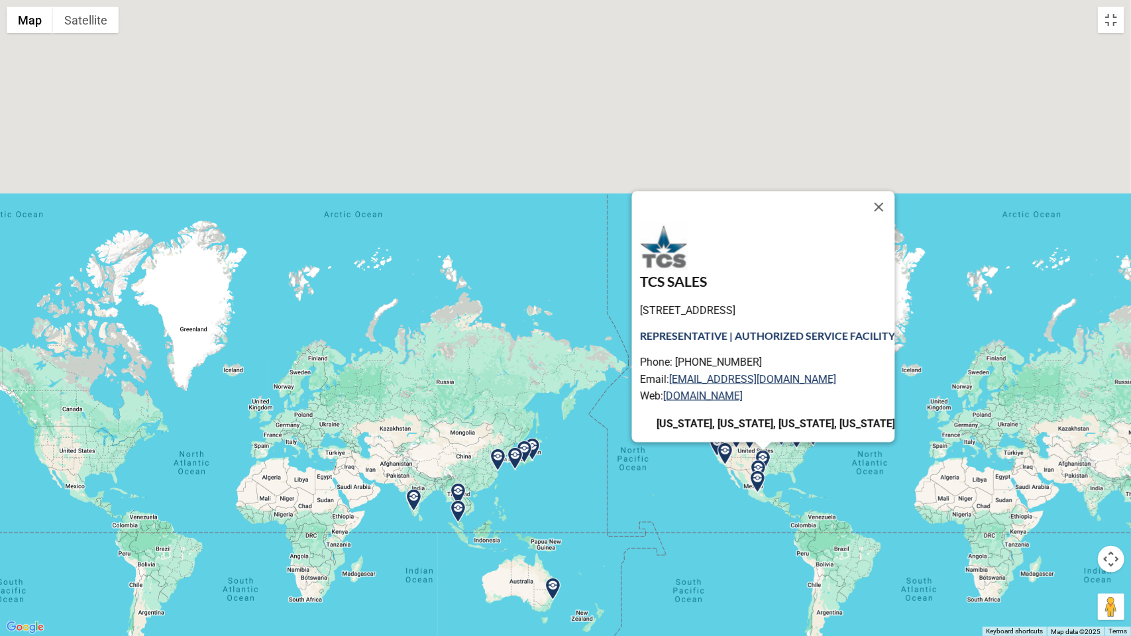
click at [759, 466] on img at bounding box center [758, 471] width 23 height 23
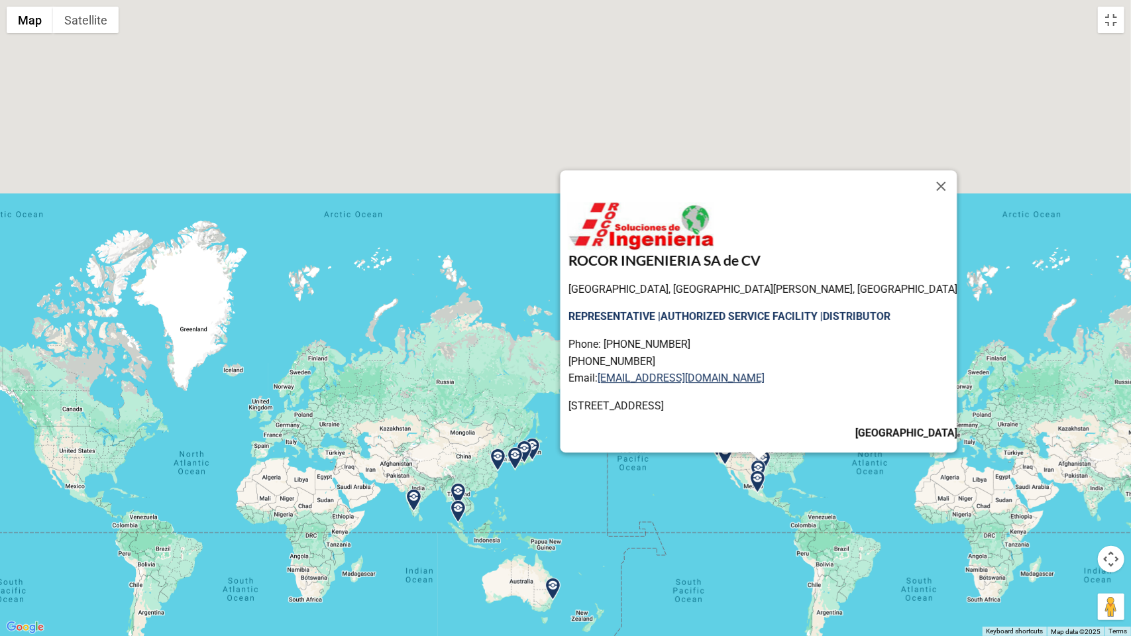
click at [759, 486] on img at bounding box center [757, 481] width 23 height 23
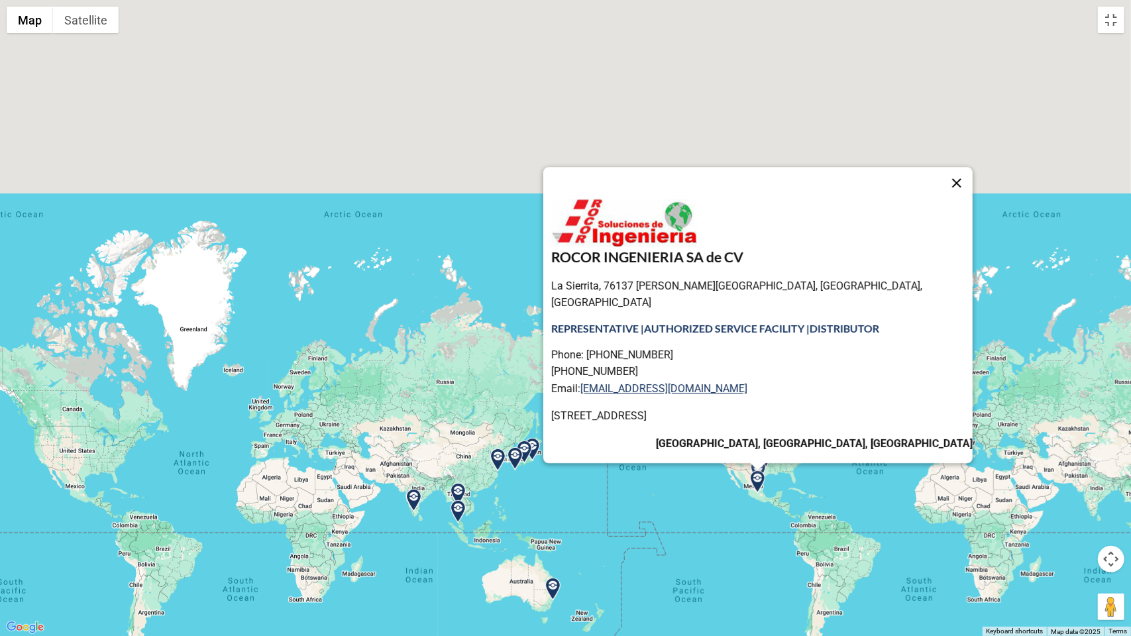
click at [941, 188] on button "Close" at bounding box center [957, 183] width 32 height 32
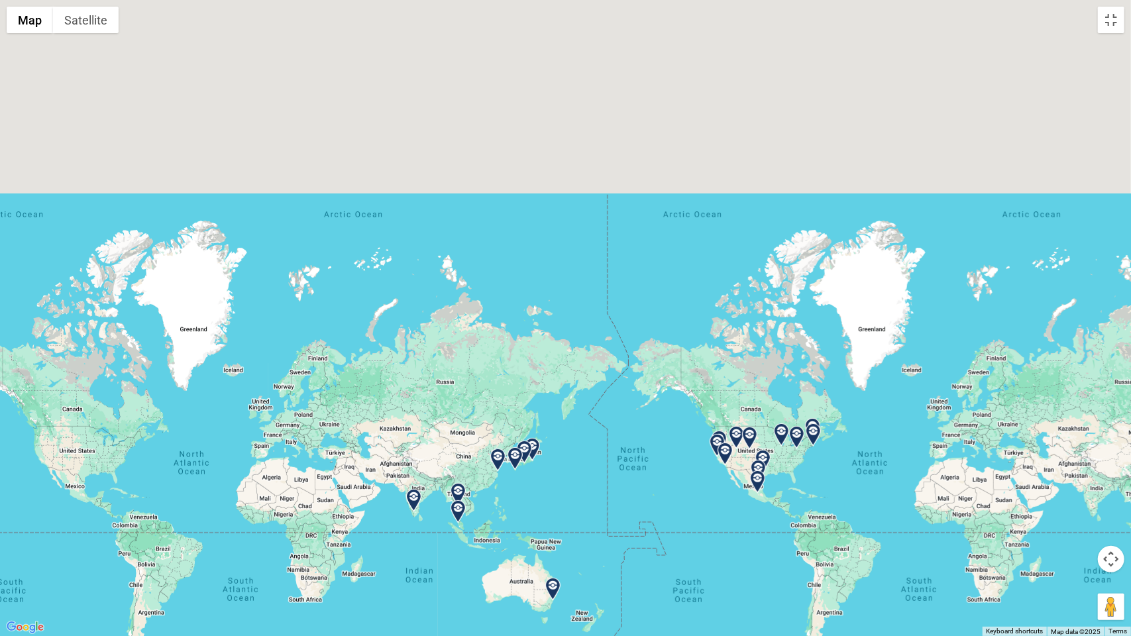
click at [737, 430] on img at bounding box center [736, 437] width 23 height 23
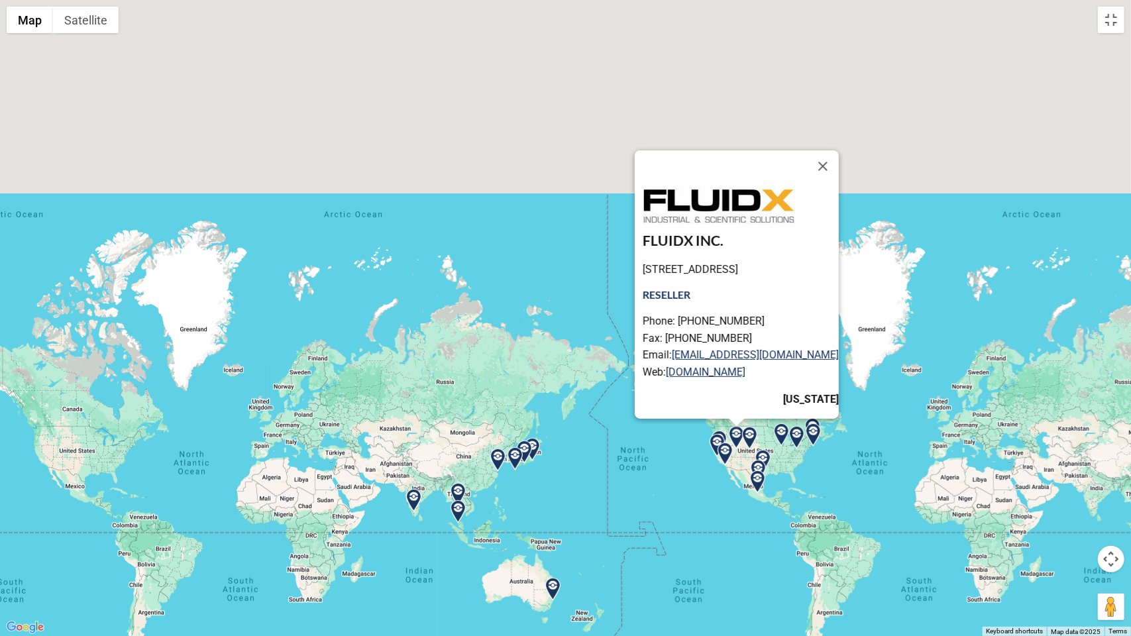
click at [722, 435] on img at bounding box center [717, 445] width 23 height 23
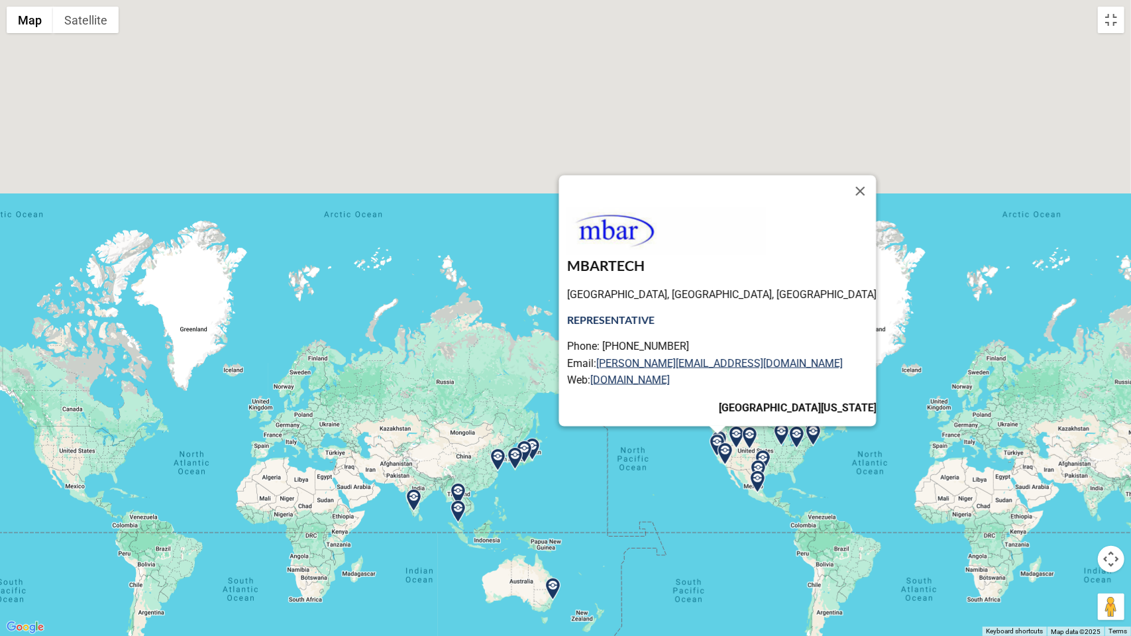
click at [718, 443] on img at bounding box center [725, 454] width 23 height 23
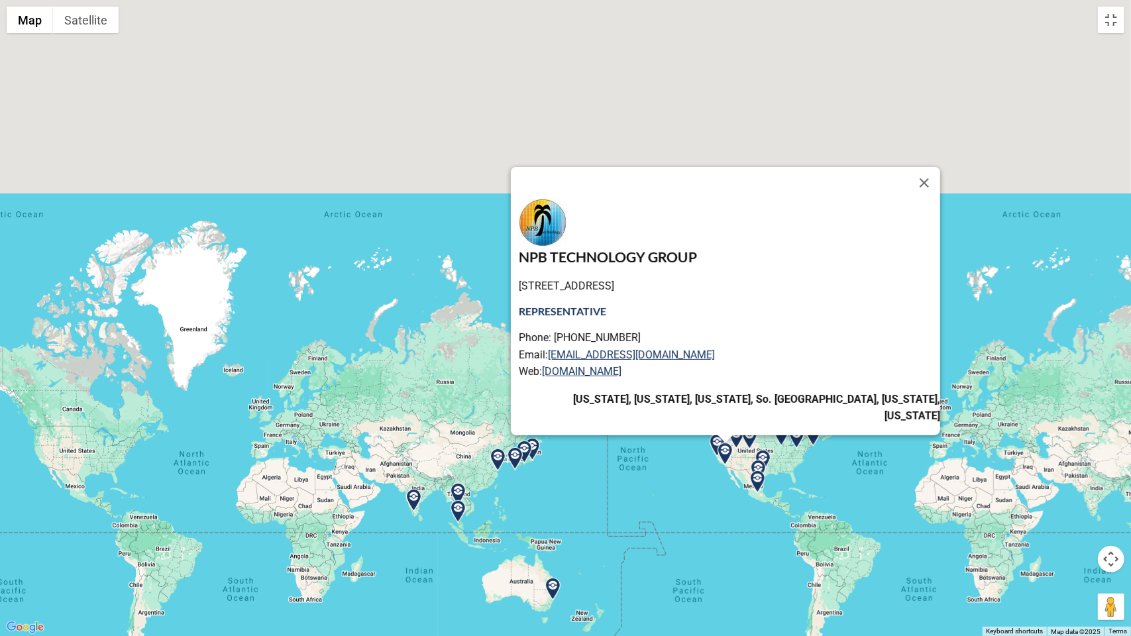
click at [730, 452] on img at bounding box center [725, 454] width 23 height 23
click at [726, 452] on img at bounding box center [725, 454] width 23 height 23
click at [717, 438] on div at bounding box center [725, 439] width 17 height 8
click at [908, 189] on button "Close" at bounding box center [924, 183] width 32 height 32
